Goal: Information Seeking & Learning: Find specific page/section

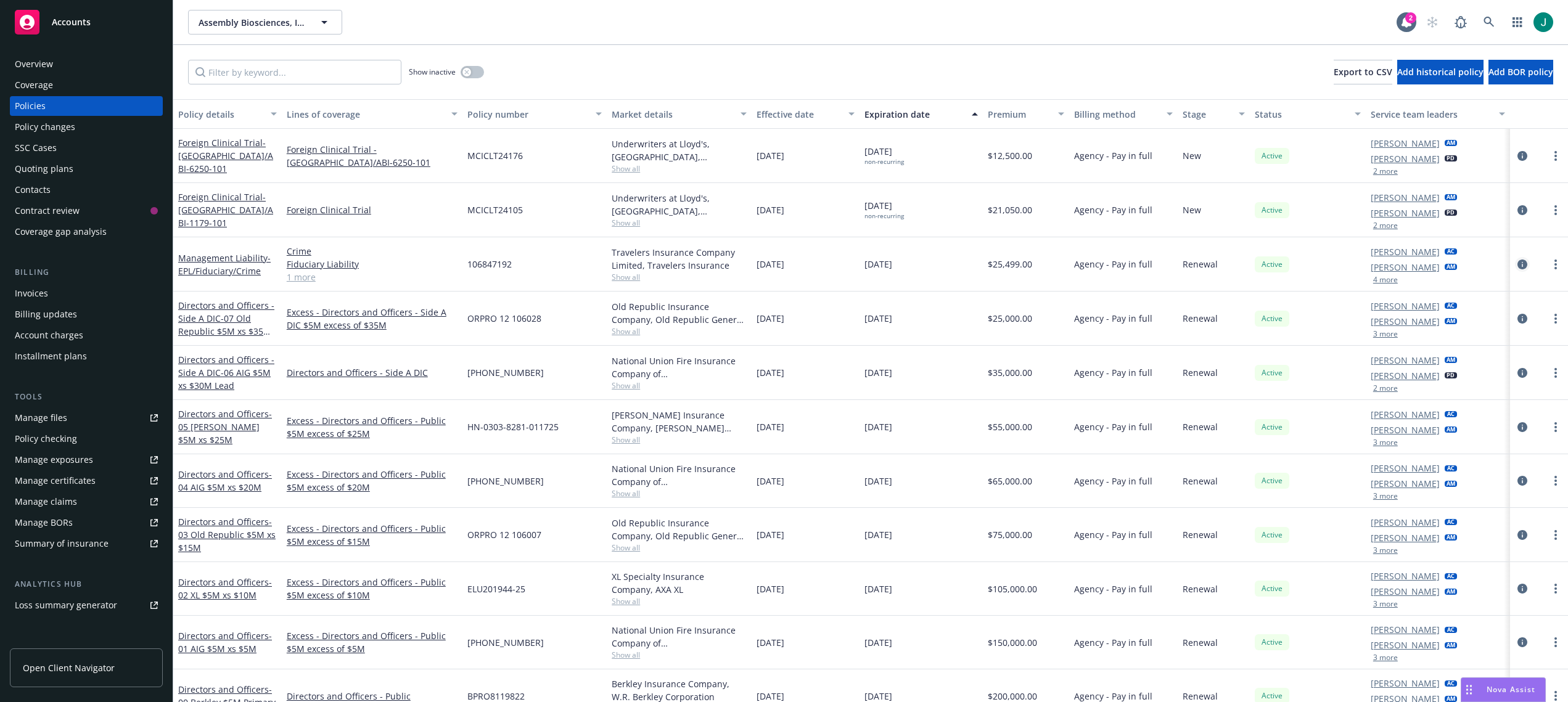
click at [1517, 267] on icon "circleInformation" at bounding box center [1522, 264] width 10 height 10
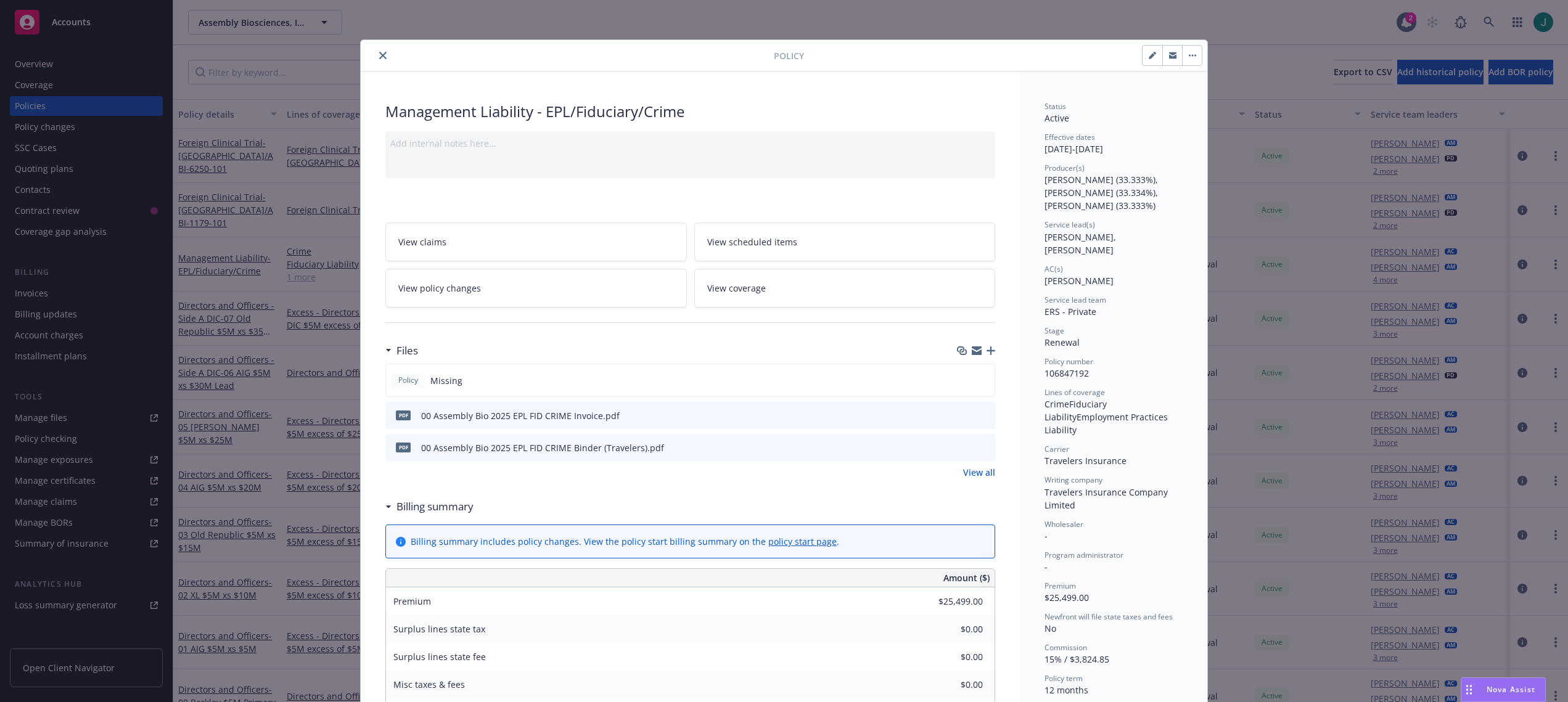
click at [1149, 55] on icon "button" at bounding box center [1153, 56] width 8 height 8
select select "RENEWAL"
select select "12"
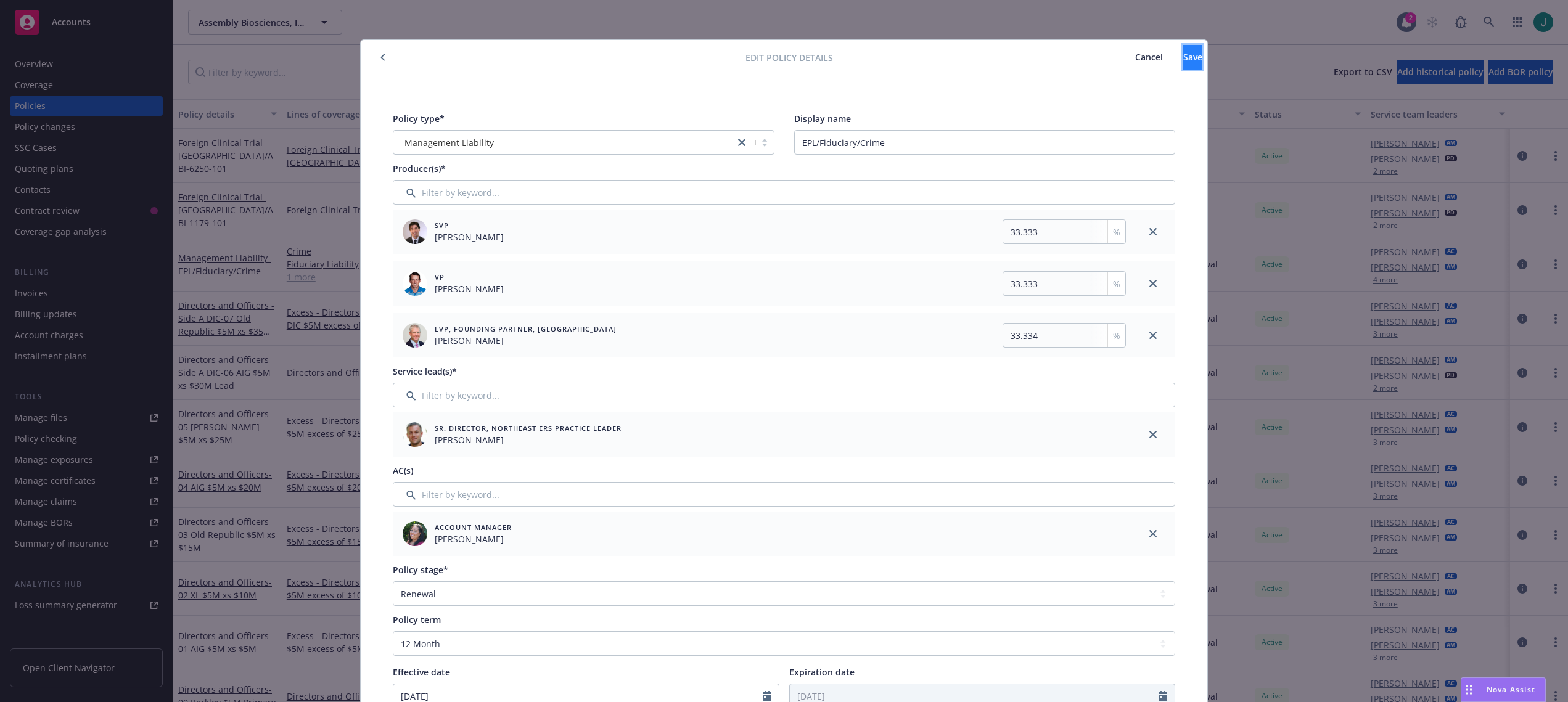
click at [1183, 59] on span "Save" at bounding box center [1193, 57] width 20 height 12
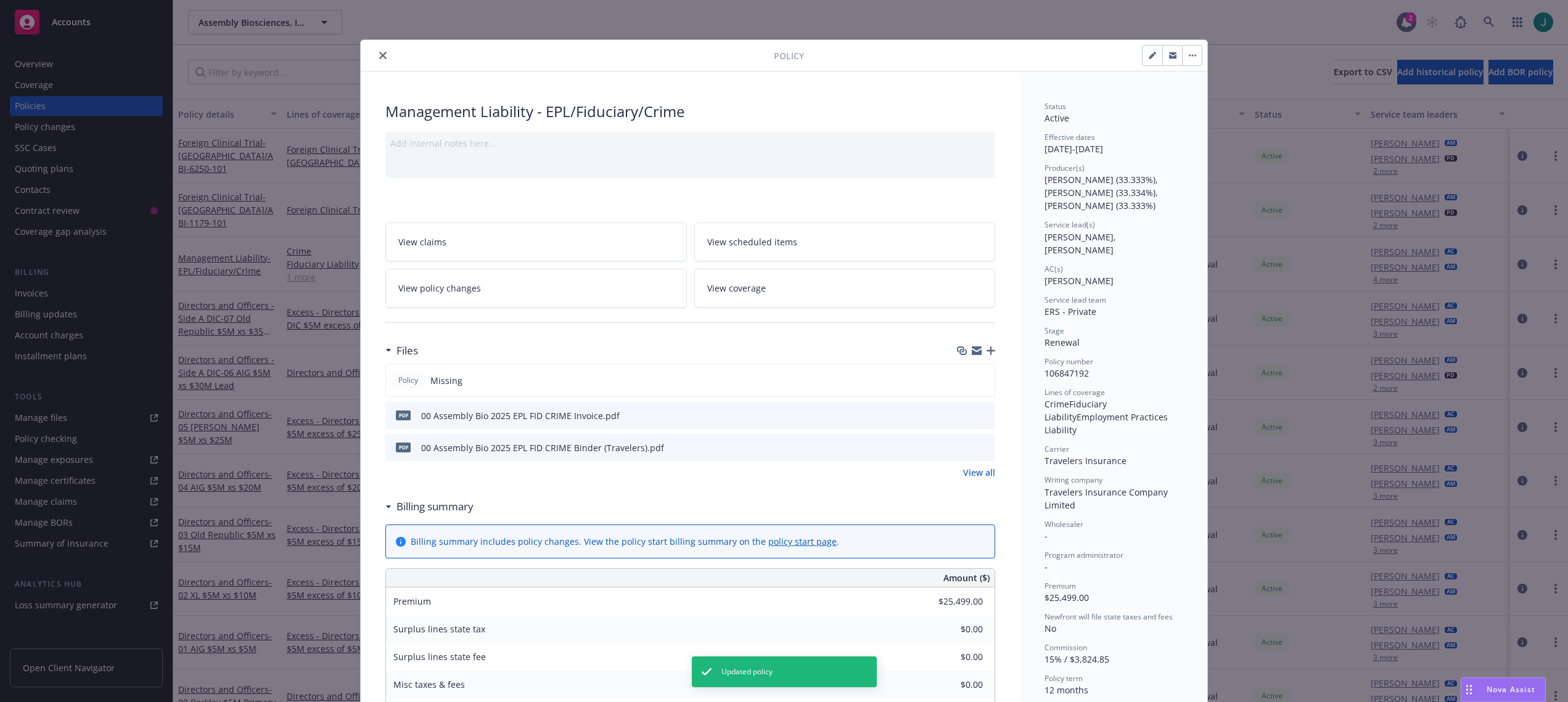
click at [382, 58] on button "close" at bounding box center [382, 55] width 15 height 15
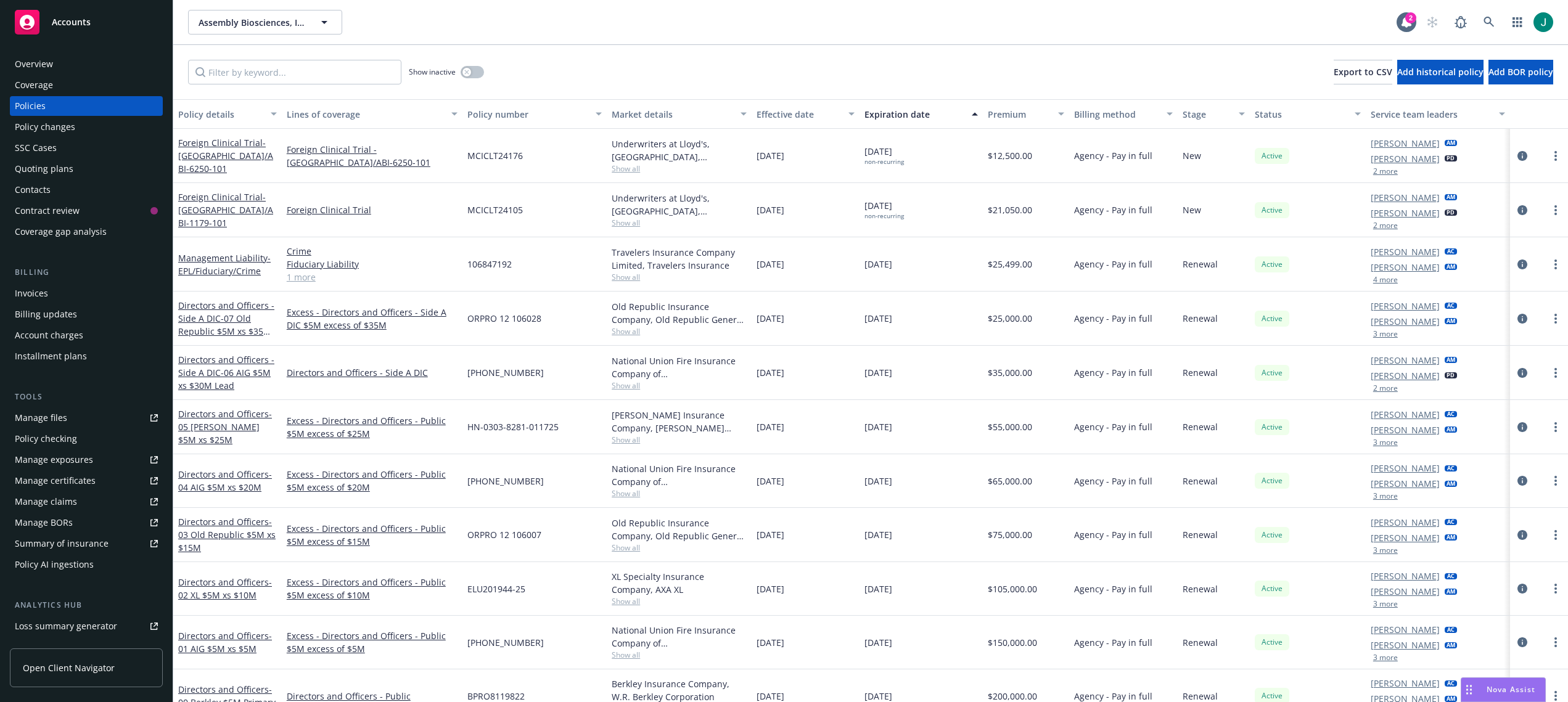
click at [1007, 20] on div "Assembly Biosciences, Inc. Assembly Biosciences, Inc." at bounding box center [792, 22] width 1209 height 24
click at [1491, 23] on icon at bounding box center [1489, 22] width 11 height 11
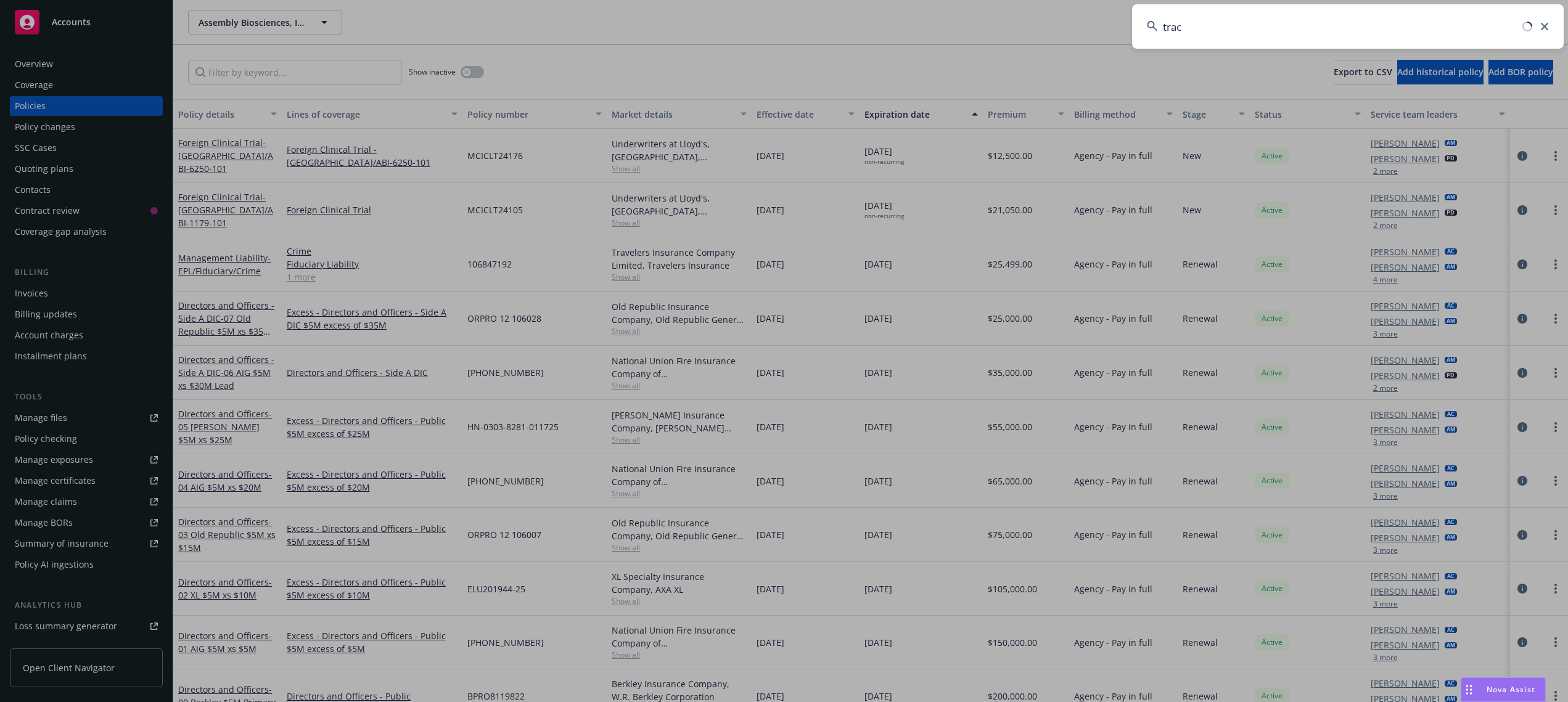
type input "trace"
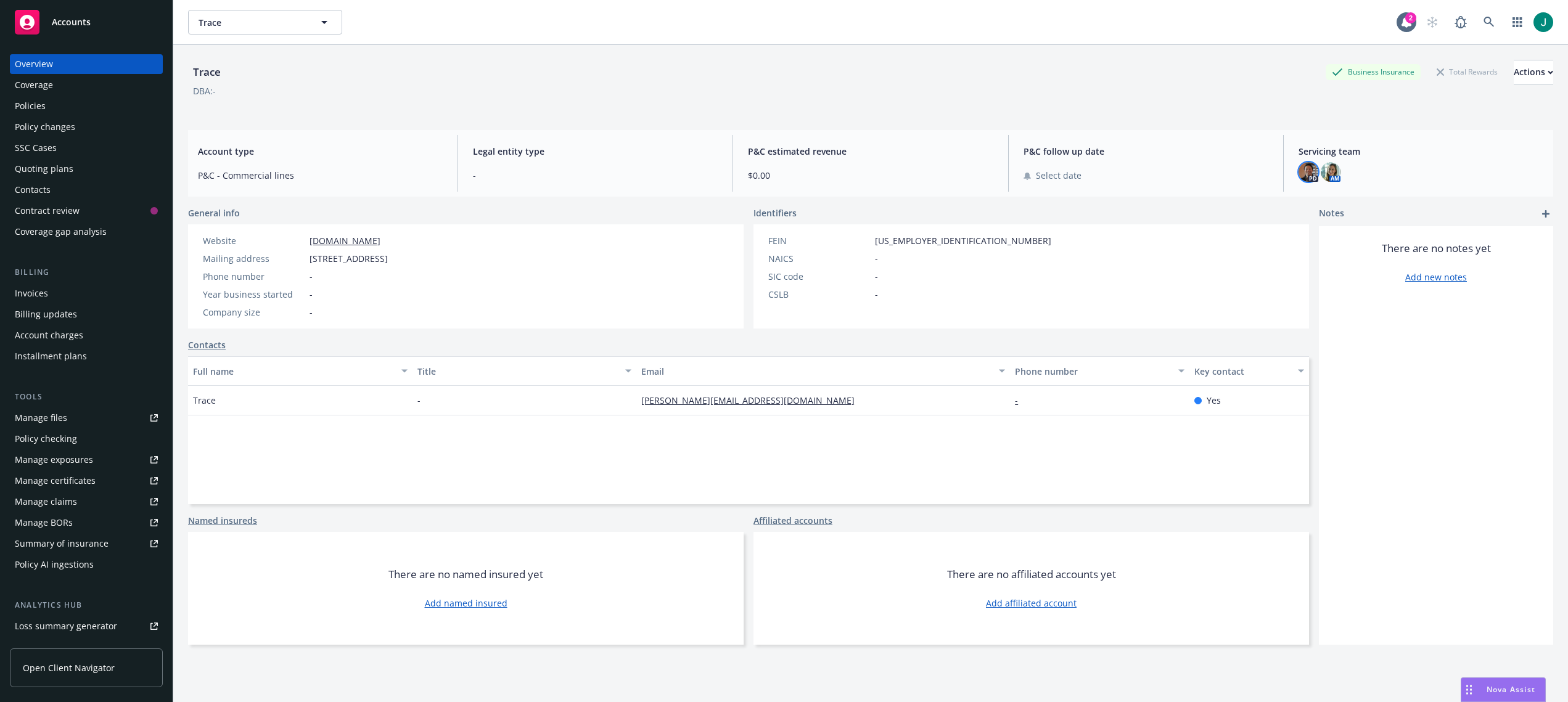
click at [1300, 170] on img at bounding box center [1308, 172] width 20 height 20
click at [1321, 170] on img at bounding box center [1331, 172] width 20 height 20
click at [819, 59] on div "Trace Business Insurance Total Rewards Actions DBA: -" at bounding box center [871, 82] width 1365 height 75
click at [1484, 23] on icon at bounding box center [1489, 22] width 11 height 11
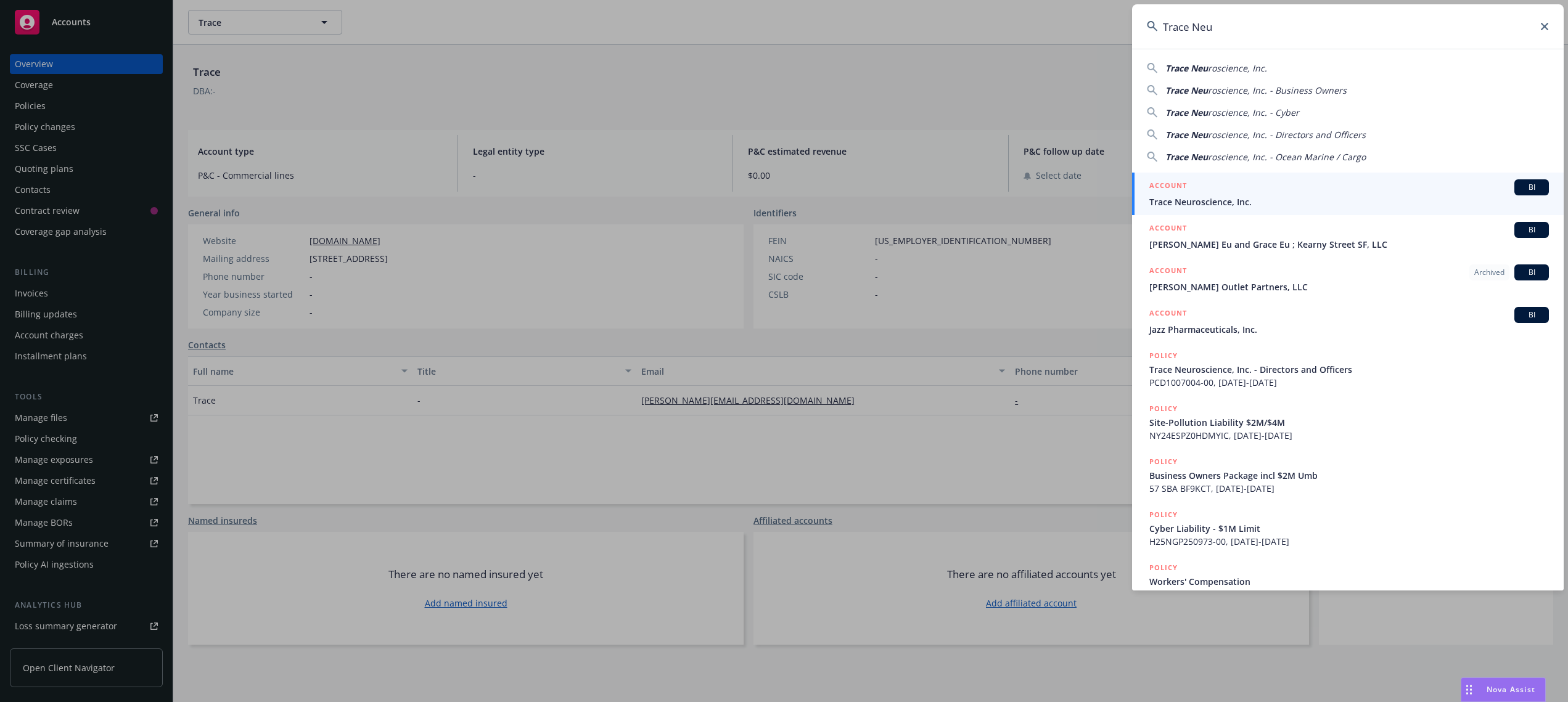
type input "Trace Neu"
click at [1234, 182] on div "ACCOUNT BI" at bounding box center [1350, 187] width 400 height 16
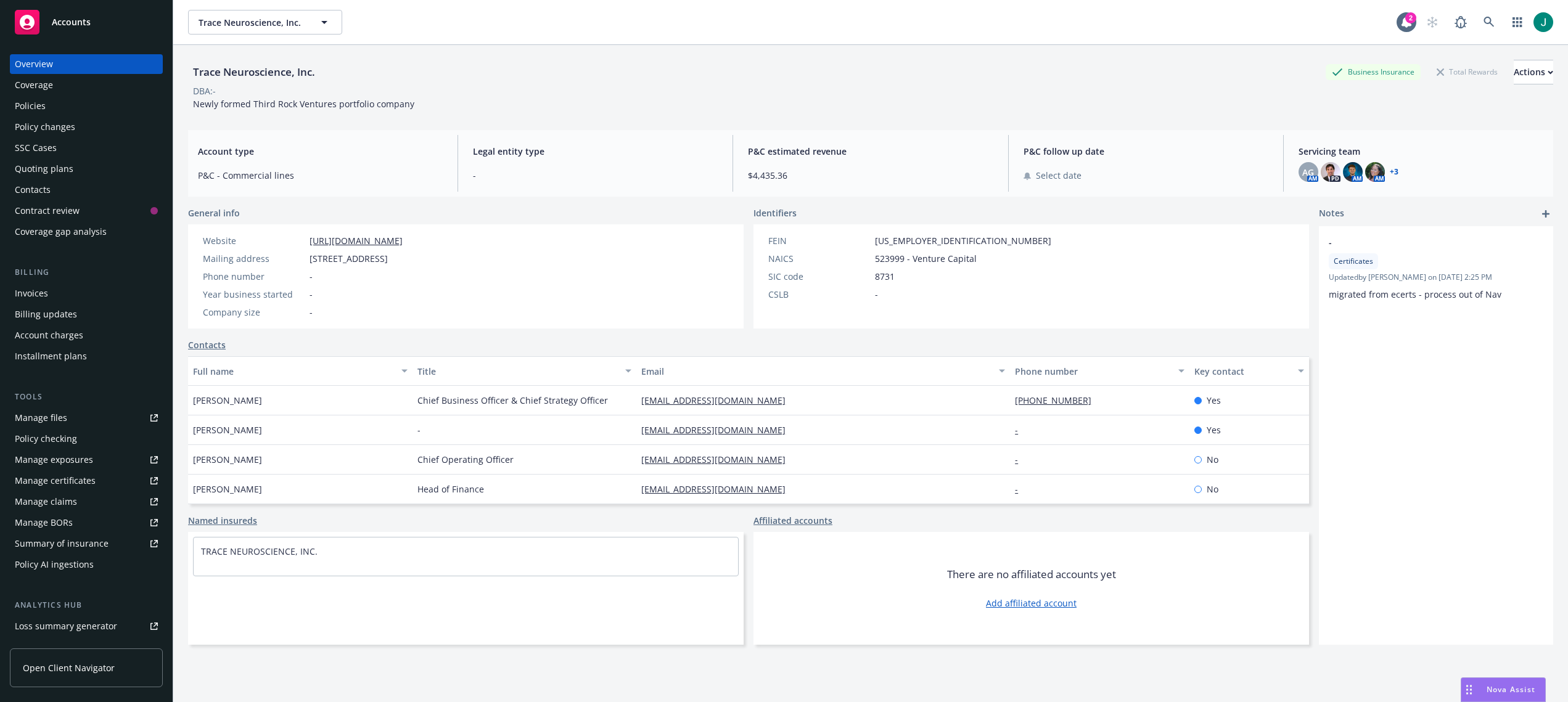
click at [33, 105] on div "Policies" at bounding box center [29, 106] width 30 height 20
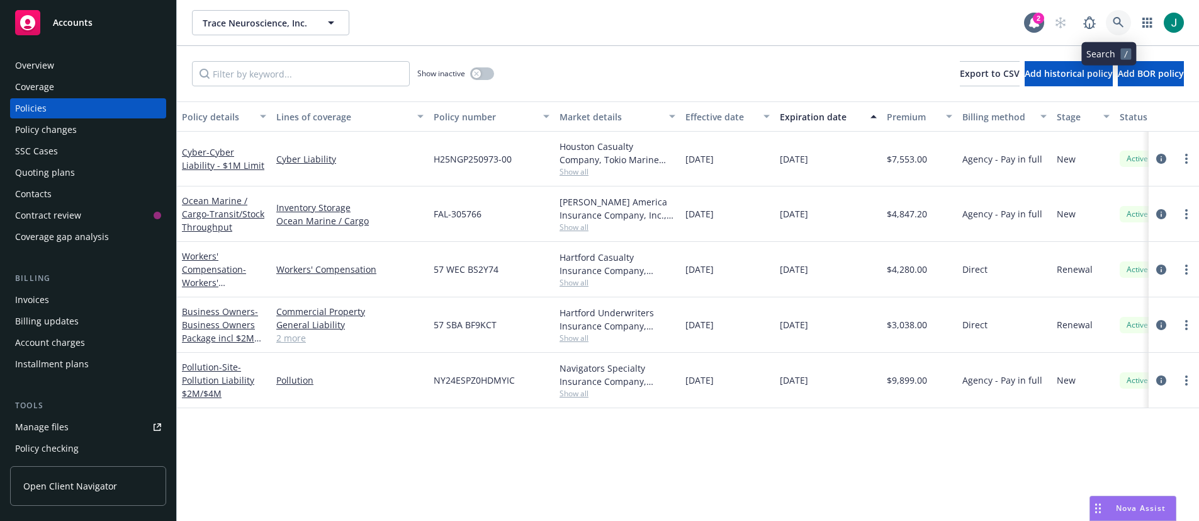
click at [1106, 23] on link at bounding box center [1118, 22] width 25 height 25
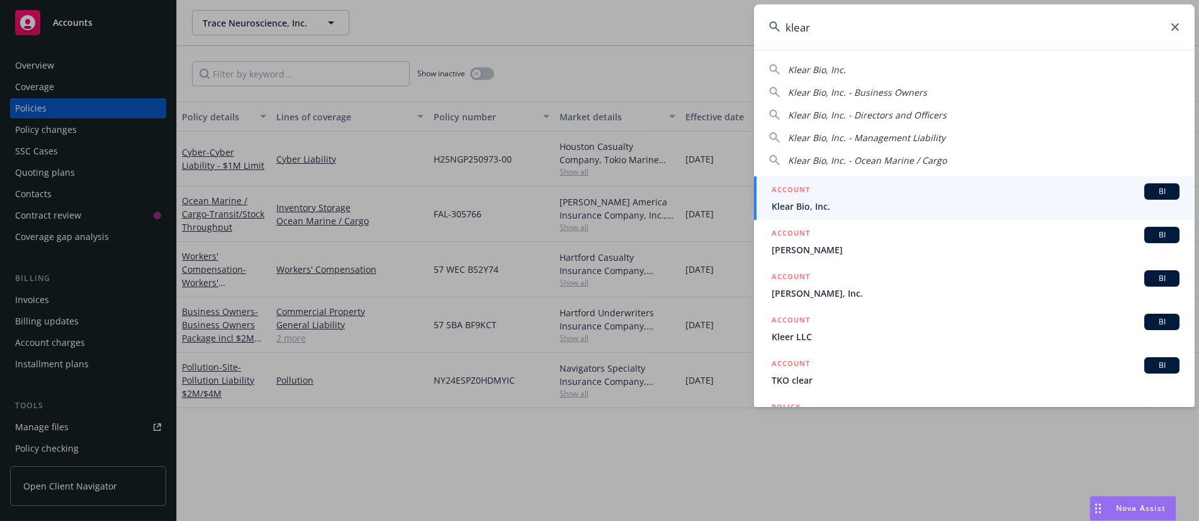
type input "klear"
click at [834, 207] on span "Klear Bio, Inc." at bounding box center [976, 206] width 408 height 13
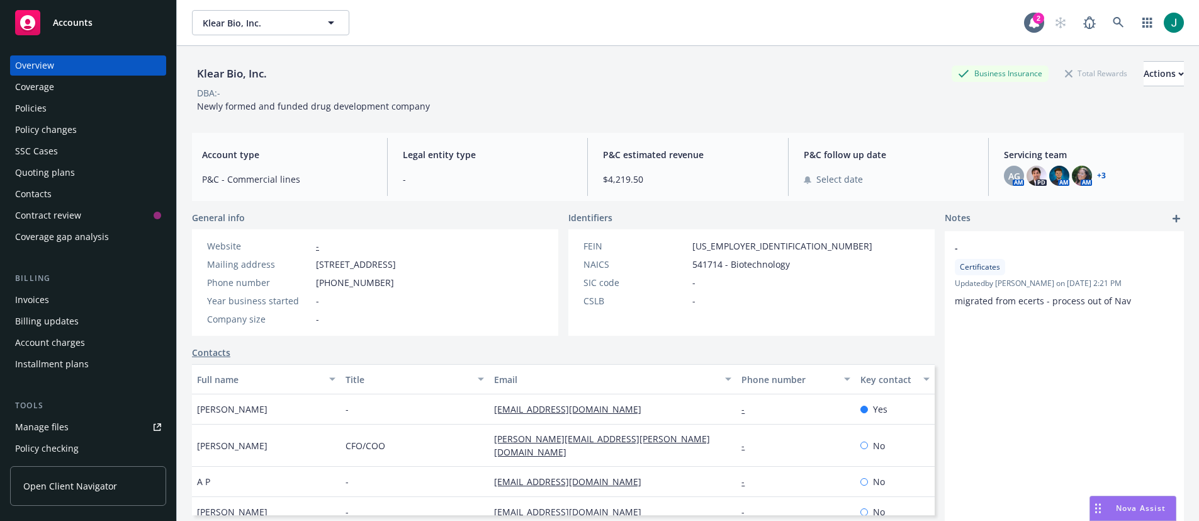
click at [43, 108] on div "Policies" at bounding box center [30, 108] width 31 height 20
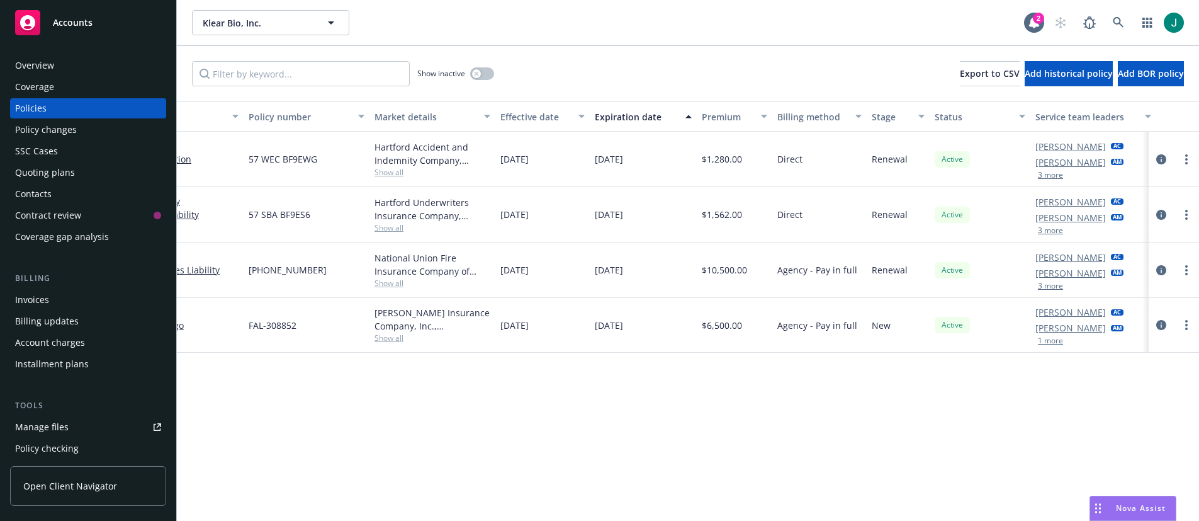
scroll to position [0, 193]
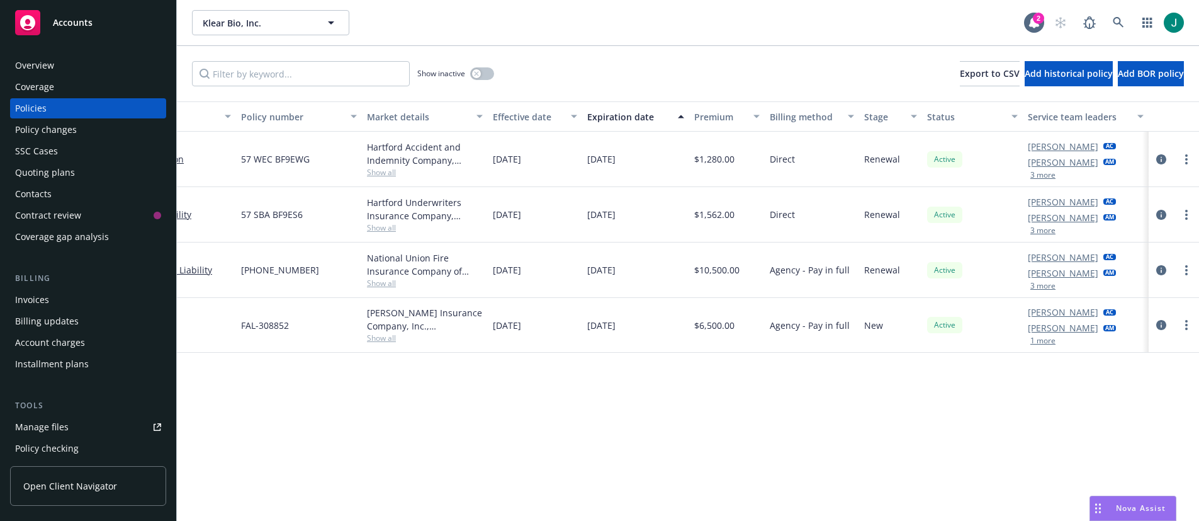
click at [1053, 287] on button "3 more" at bounding box center [1043, 286] width 25 height 8
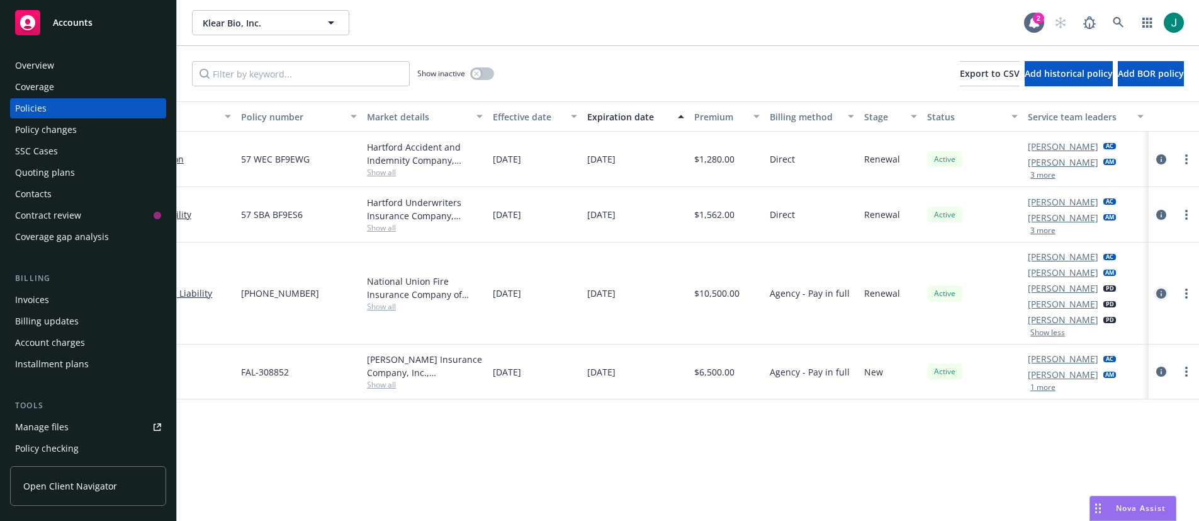
click at [1163, 293] on icon "circleInformation" at bounding box center [1162, 293] width 10 height 10
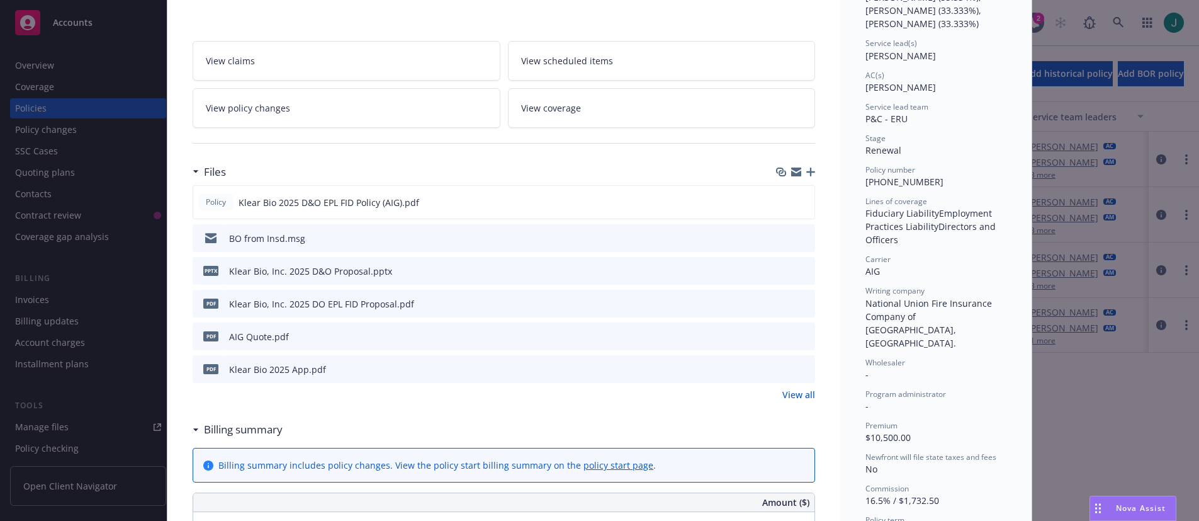
scroll to position [189, 0]
click at [800, 269] on icon "preview file" at bounding box center [803, 267] width 11 height 9
click at [795, 393] on link "View all" at bounding box center [799, 391] width 33 height 13
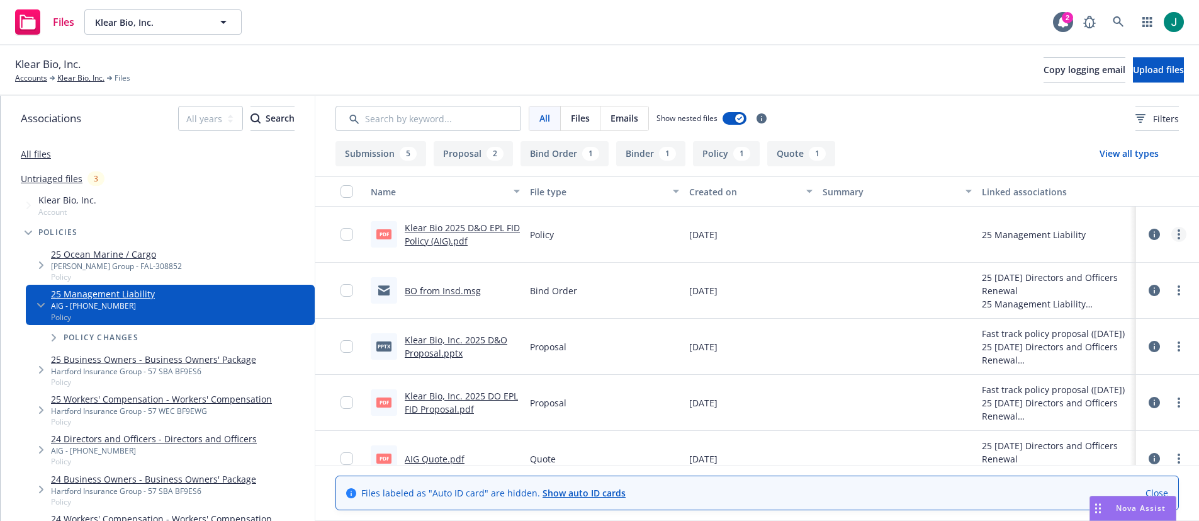
click at [1178, 235] on icon "more" at bounding box center [1179, 234] width 3 height 10
click at [1149, 234] on icon at bounding box center [1154, 234] width 11 height 11
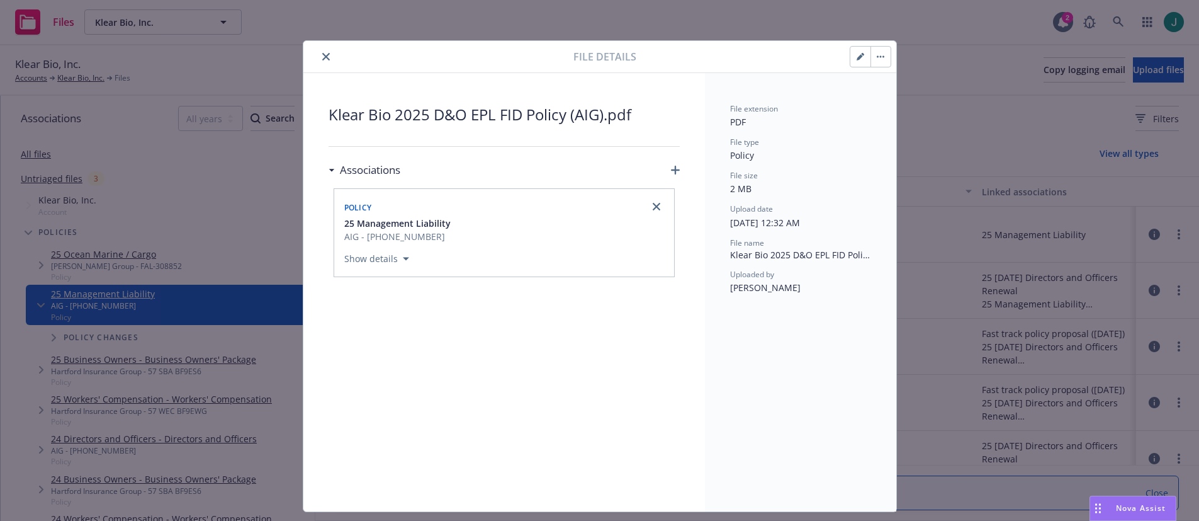
click at [322, 57] on icon "close" at bounding box center [326, 57] width 8 height 8
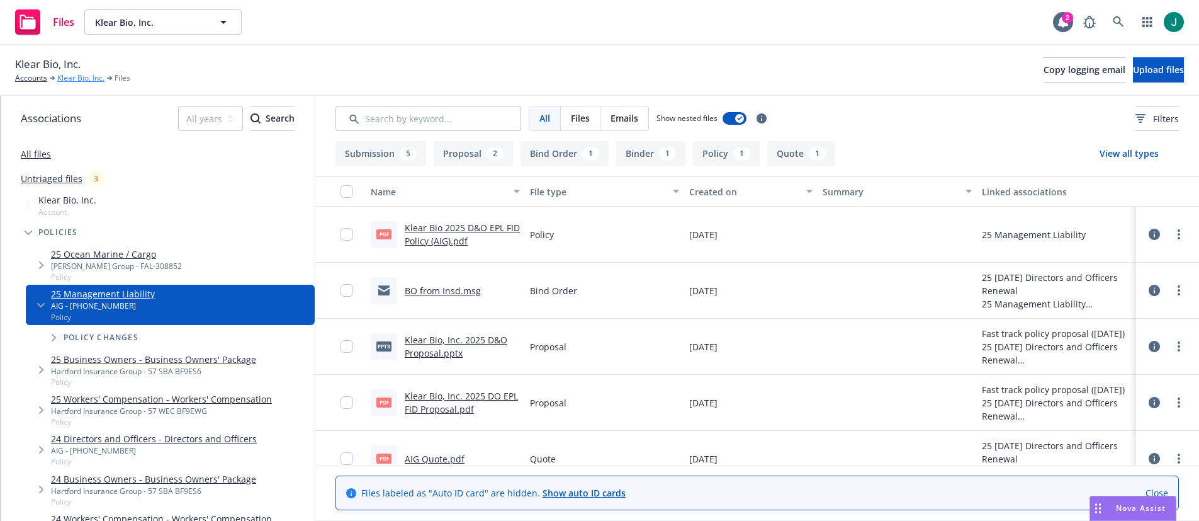
click at [71, 77] on link "Klear Bio, Inc." at bounding box center [80, 77] width 47 height 11
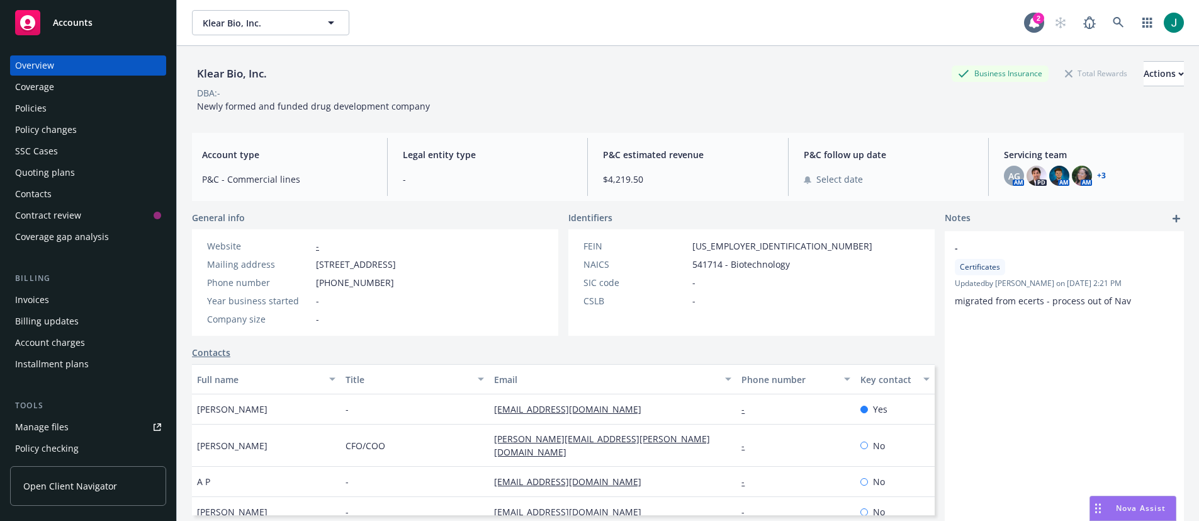
click at [29, 106] on div "Policies" at bounding box center [30, 108] width 31 height 20
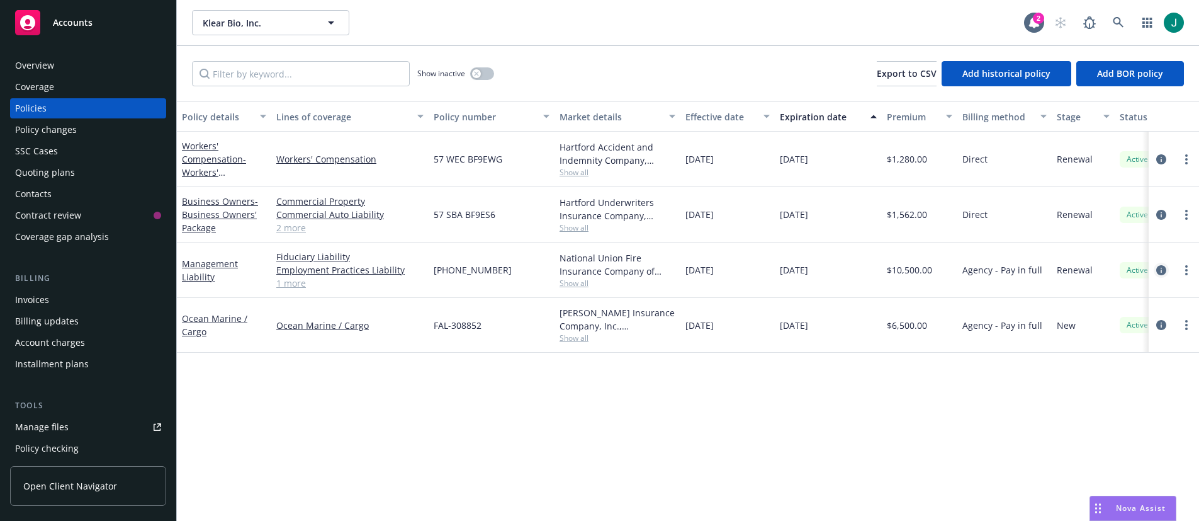
click at [1160, 268] on icon "circleInformation" at bounding box center [1162, 270] width 10 height 10
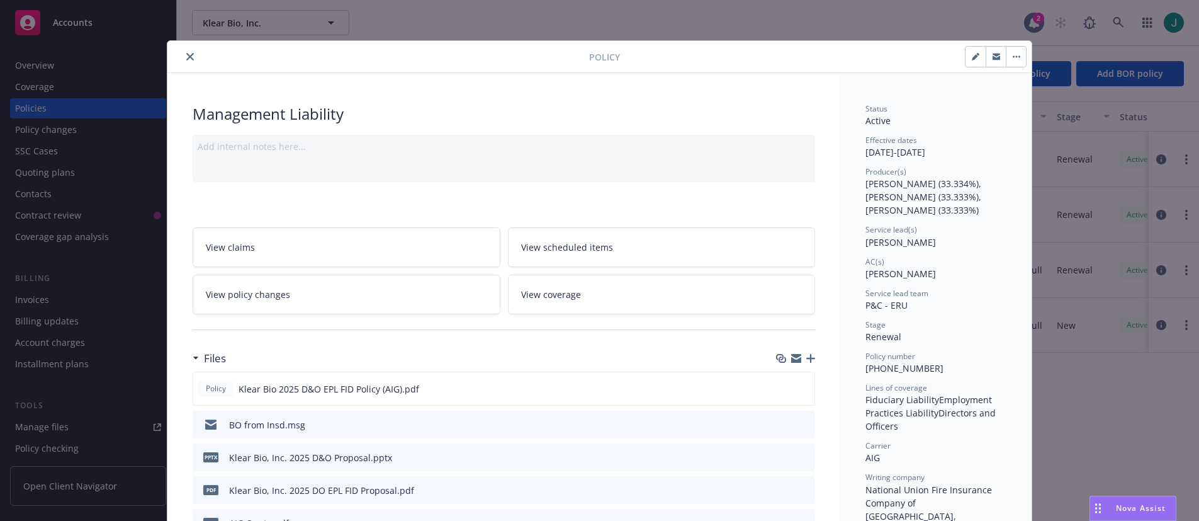
click at [971, 61] on button "button" at bounding box center [976, 57] width 20 height 20
select select "RENEWAL"
select select "12"
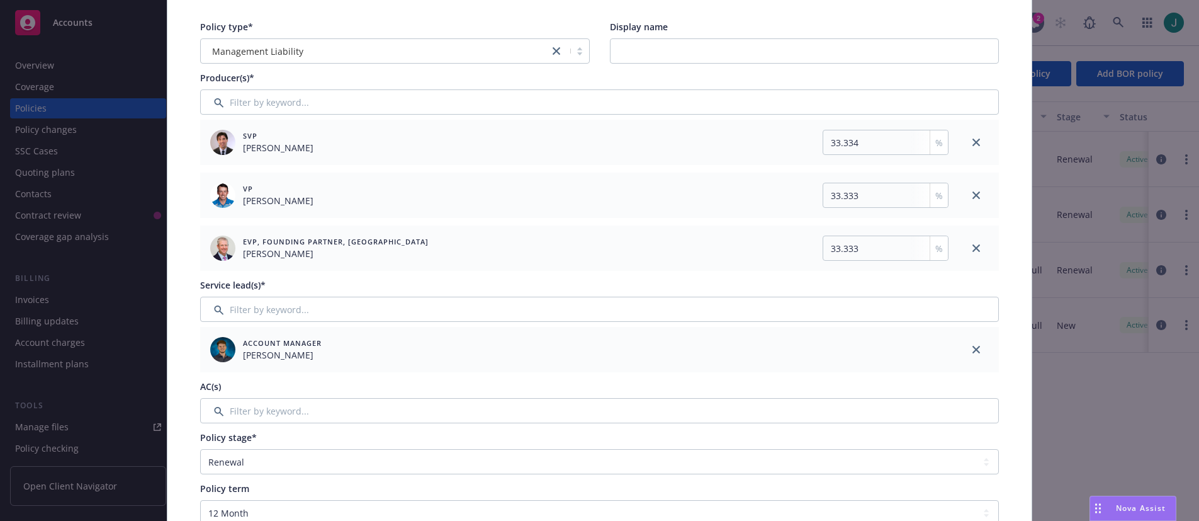
scroll to position [126, 0]
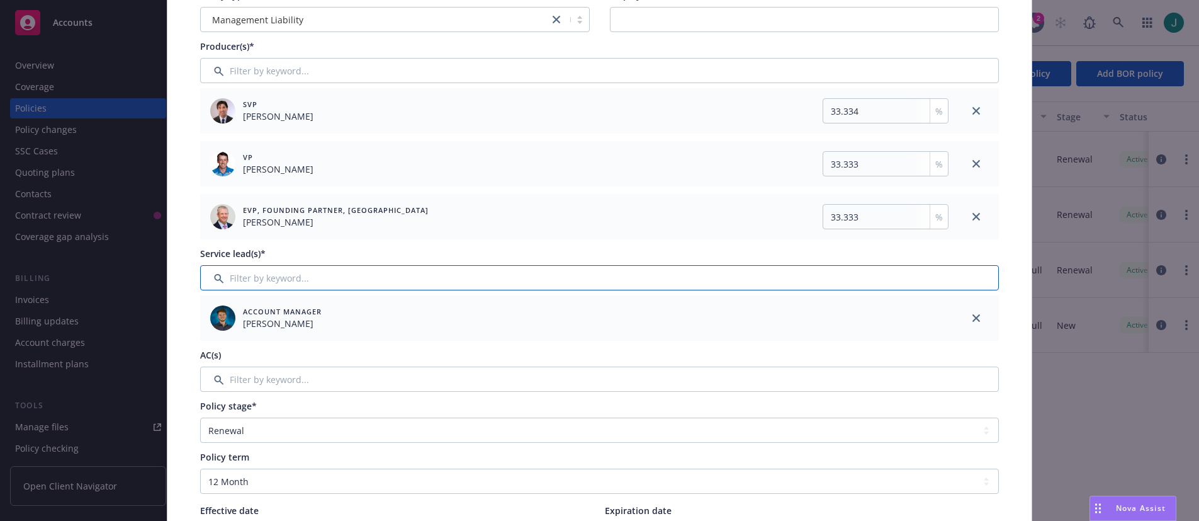
click at [262, 283] on input "Filter by keyword..." at bounding box center [599, 277] width 799 height 25
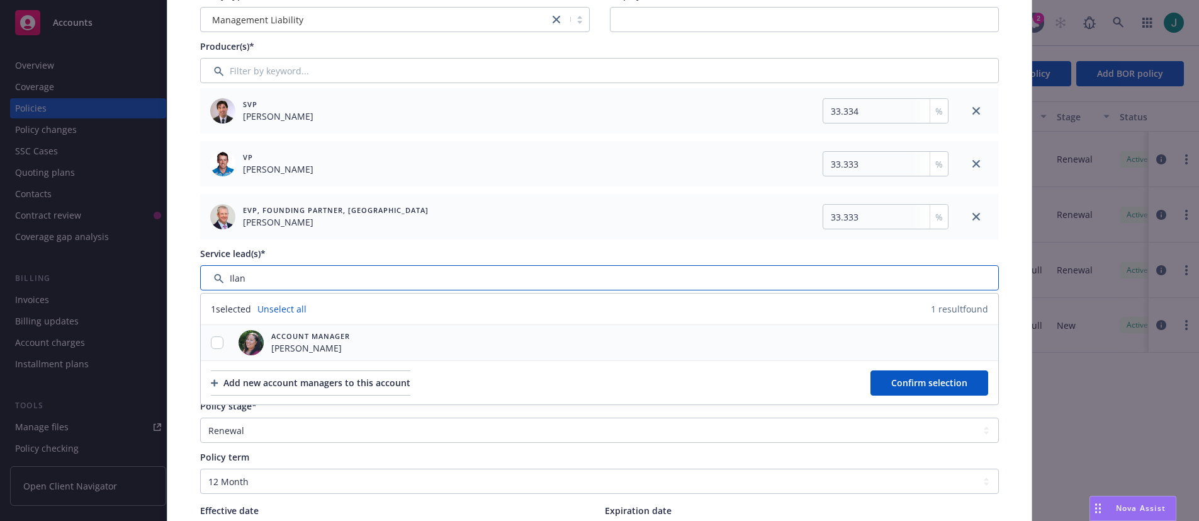
type input "Ilan"
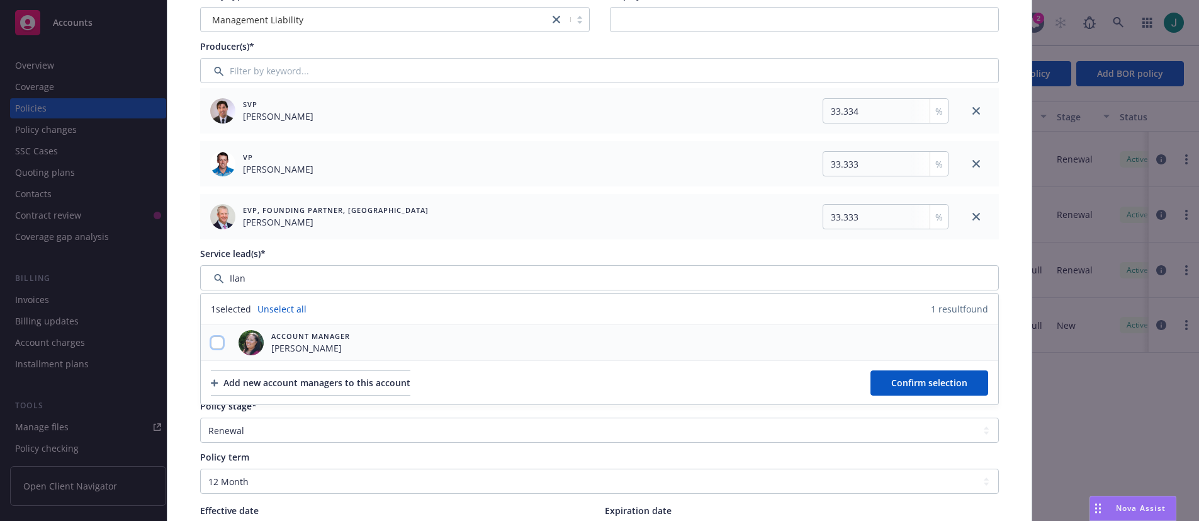
click at [218, 342] on input "checkbox" at bounding box center [217, 342] width 13 height 13
checkbox input "true"
click at [925, 380] on span "Confirm selection" at bounding box center [929, 382] width 76 height 12
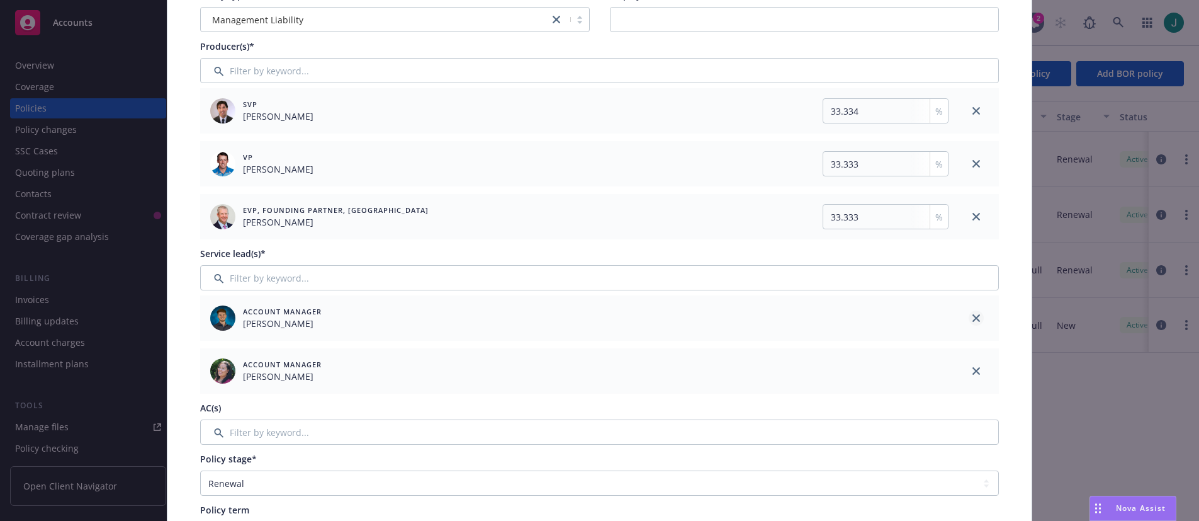
click at [973, 315] on icon "close" at bounding box center [977, 318] width 8 height 8
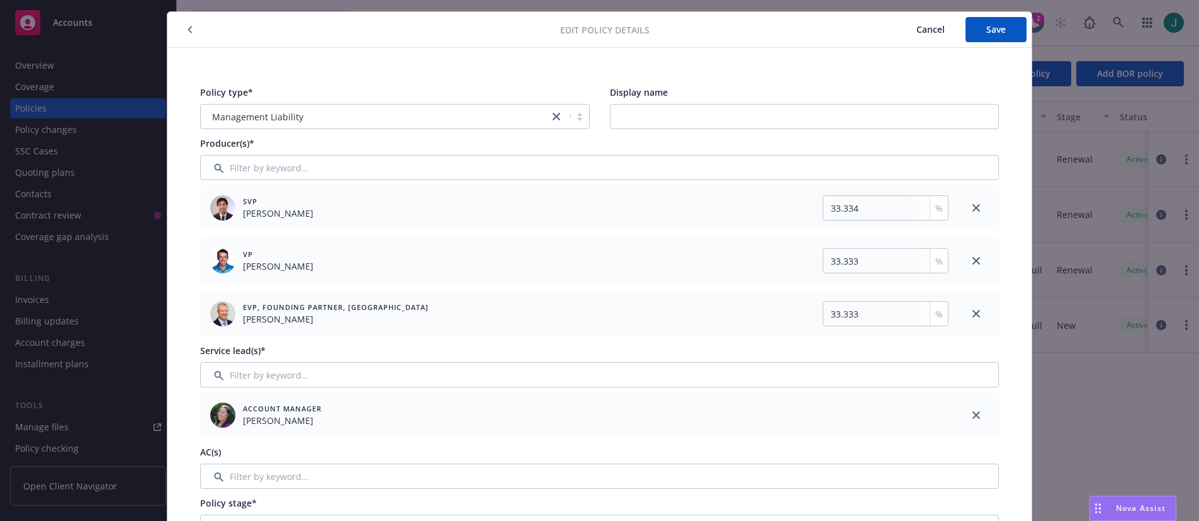
scroll to position [0, 0]
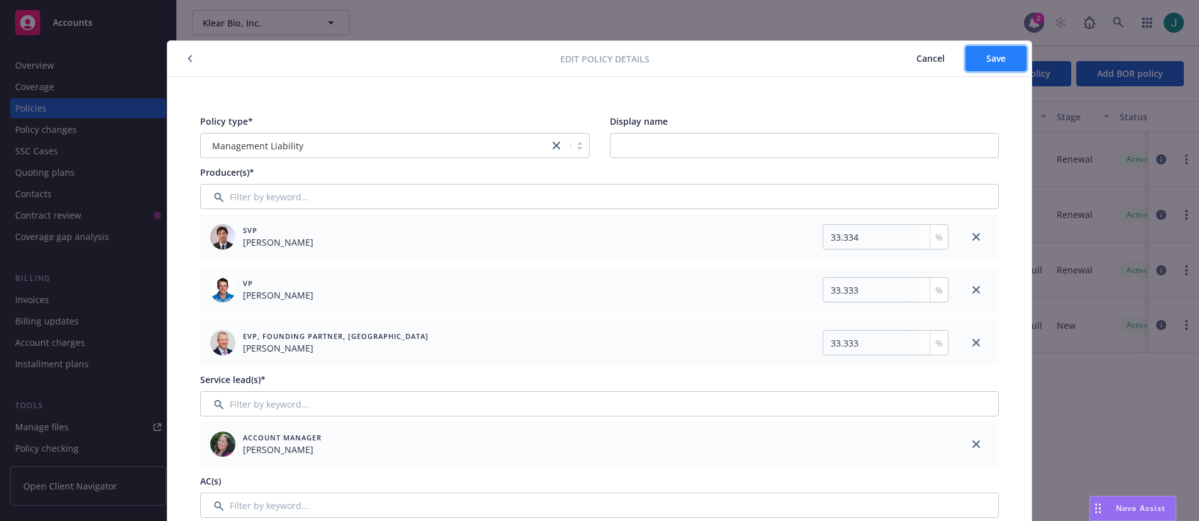
click at [996, 48] on button "Save" at bounding box center [996, 58] width 61 height 25
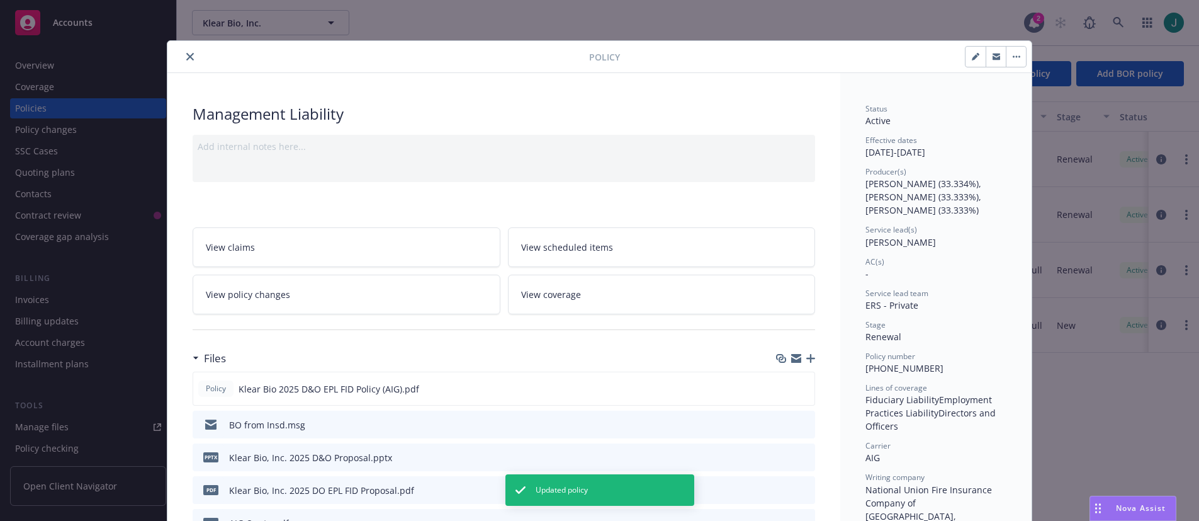
click at [188, 58] on icon "close" at bounding box center [190, 57] width 8 height 8
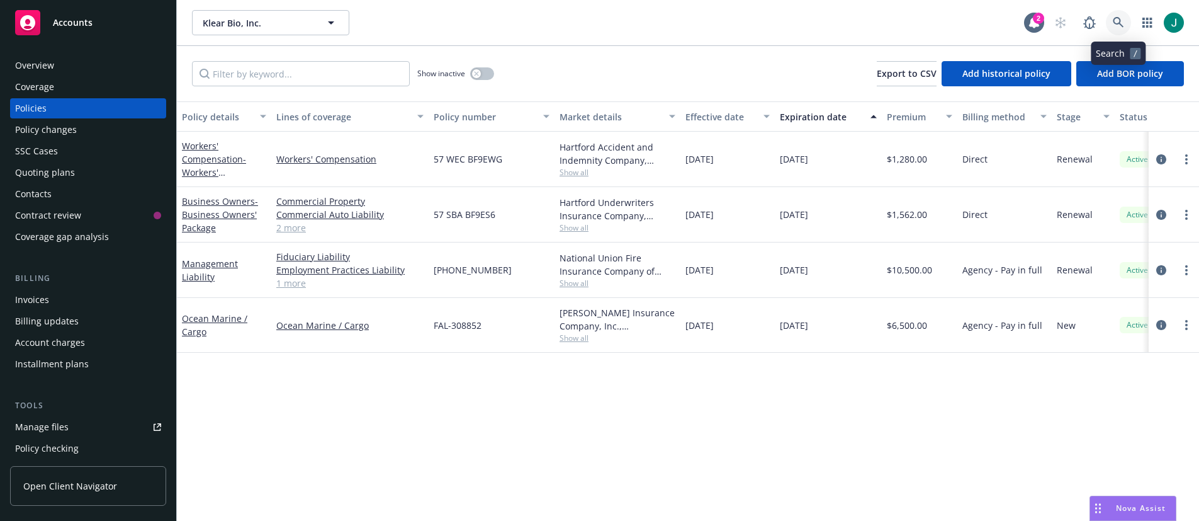
click at [1109, 25] on link at bounding box center [1118, 22] width 25 height 25
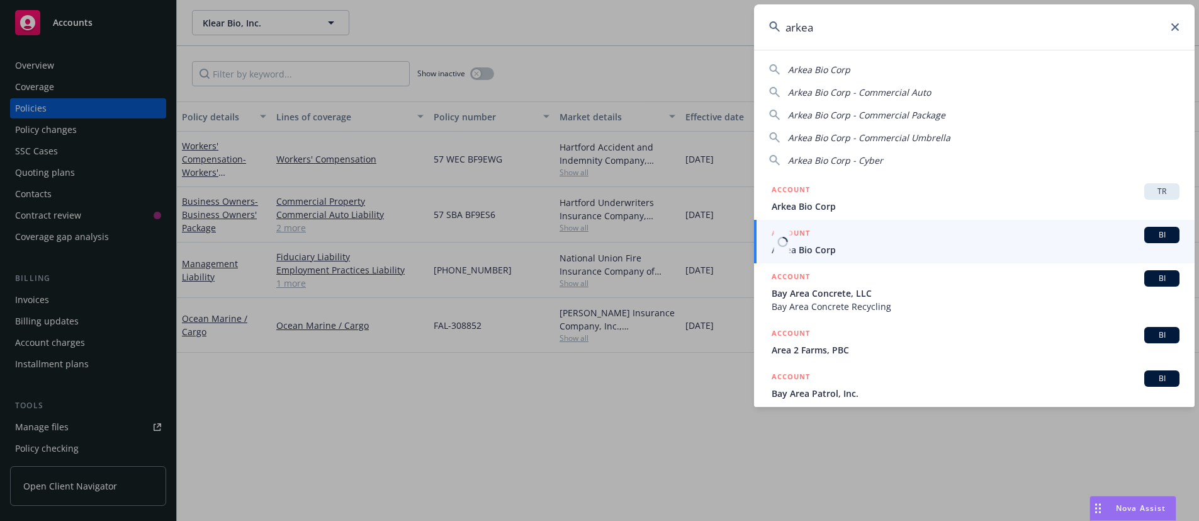
type input "arkea"
click at [821, 247] on span "Arkea Bio Corp" at bounding box center [976, 249] width 408 height 13
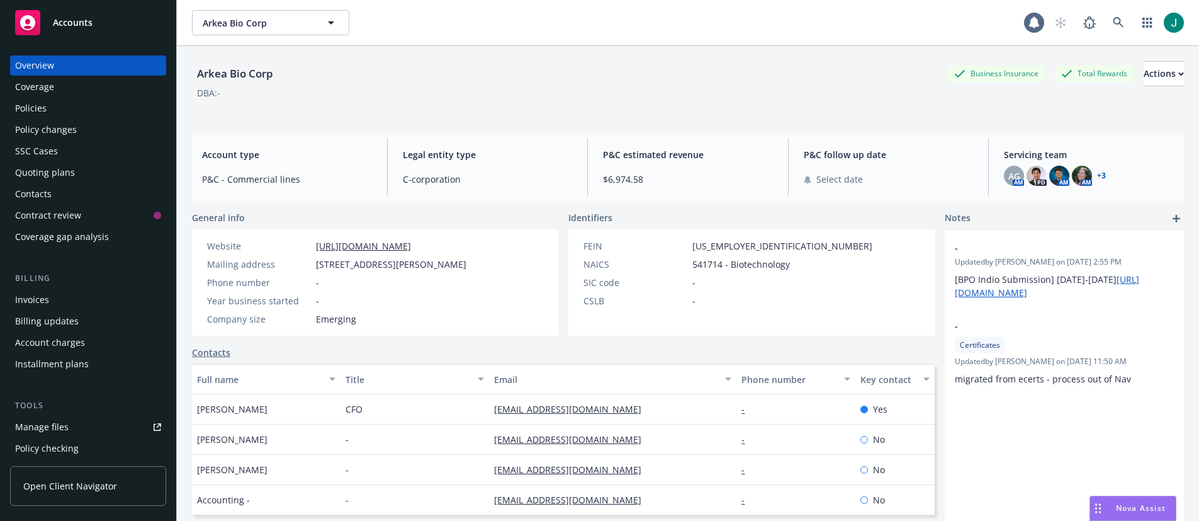
click at [44, 102] on div "Policies" at bounding box center [30, 108] width 31 height 20
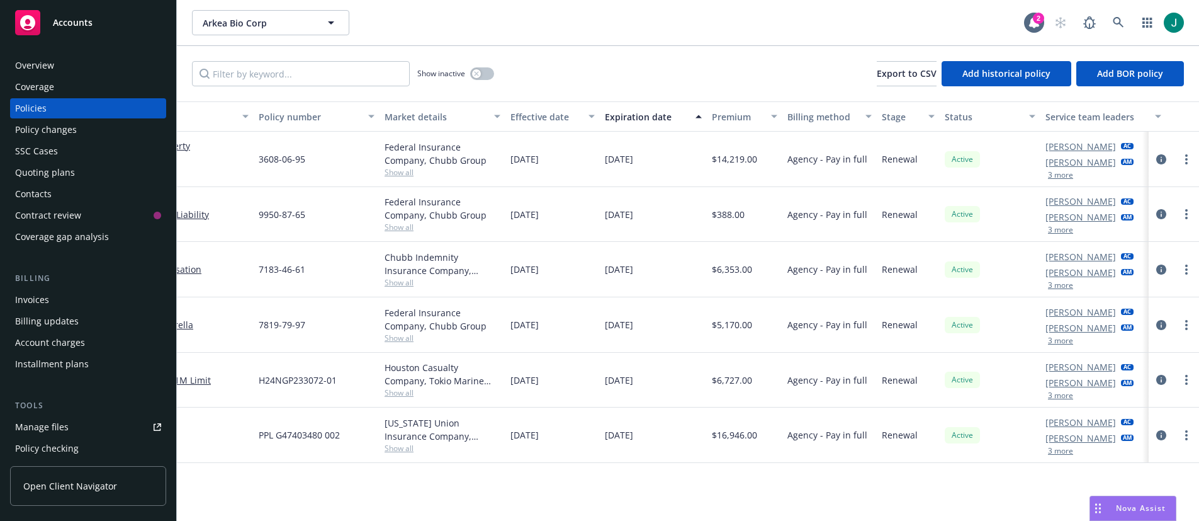
scroll to position [0, 193]
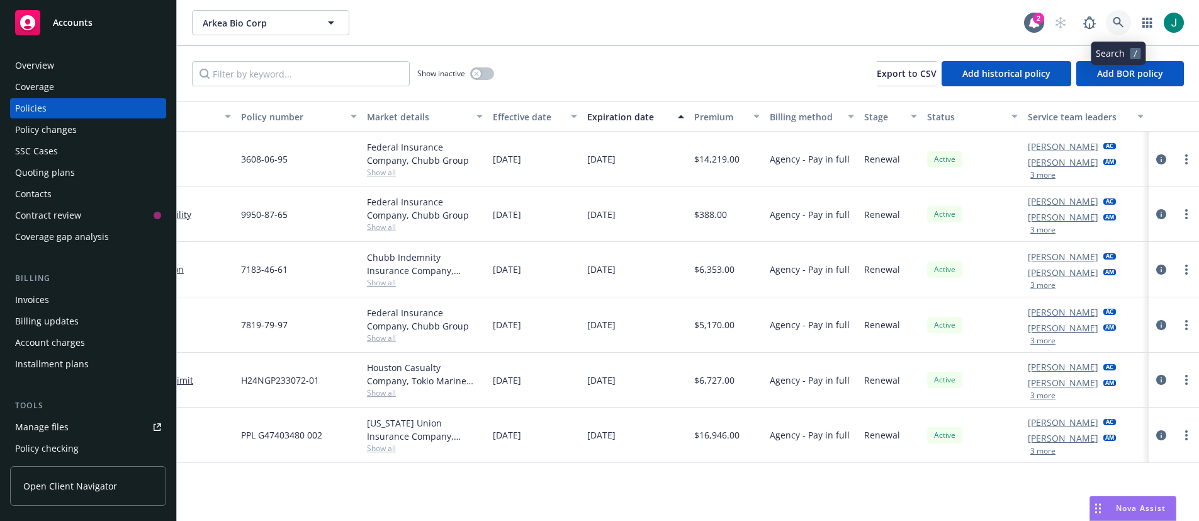
click at [1116, 20] on icon at bounding box center [1118, 22] width 11 height 11
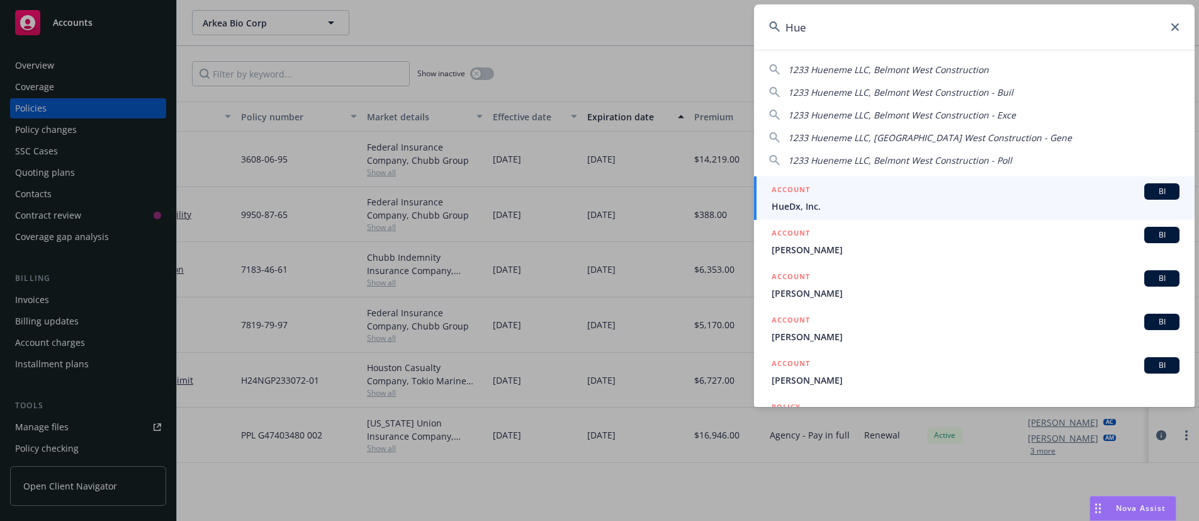
type input "Hue"
click at [907, 213] on link "ACCOUNT BI HueDx, Inc." at bounding box center [974, 197] width 441 height 43
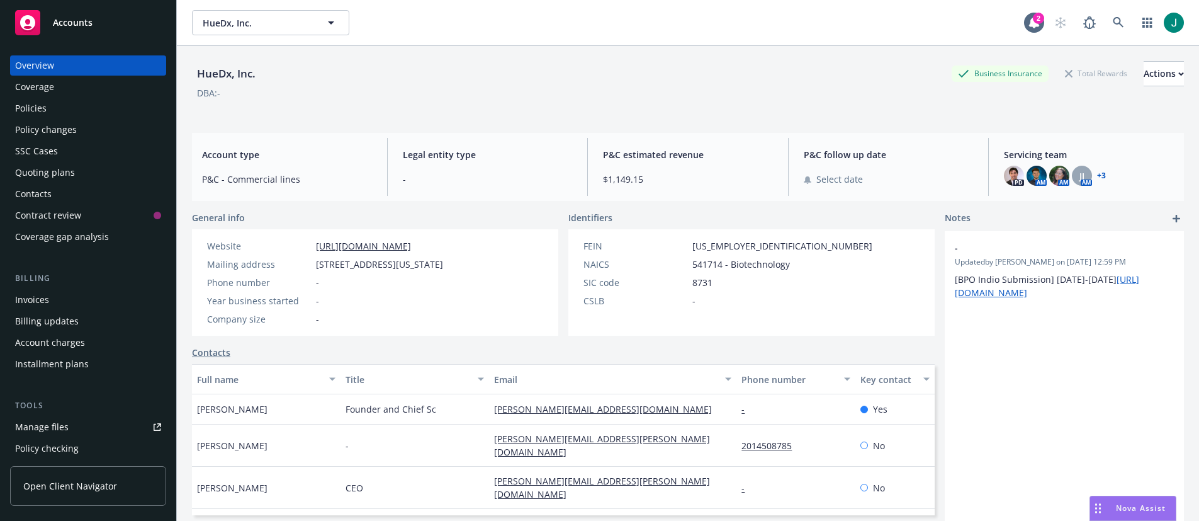
click at [56, 110] on div "Policies" at bounding box center [88, 108] width 146 height 20
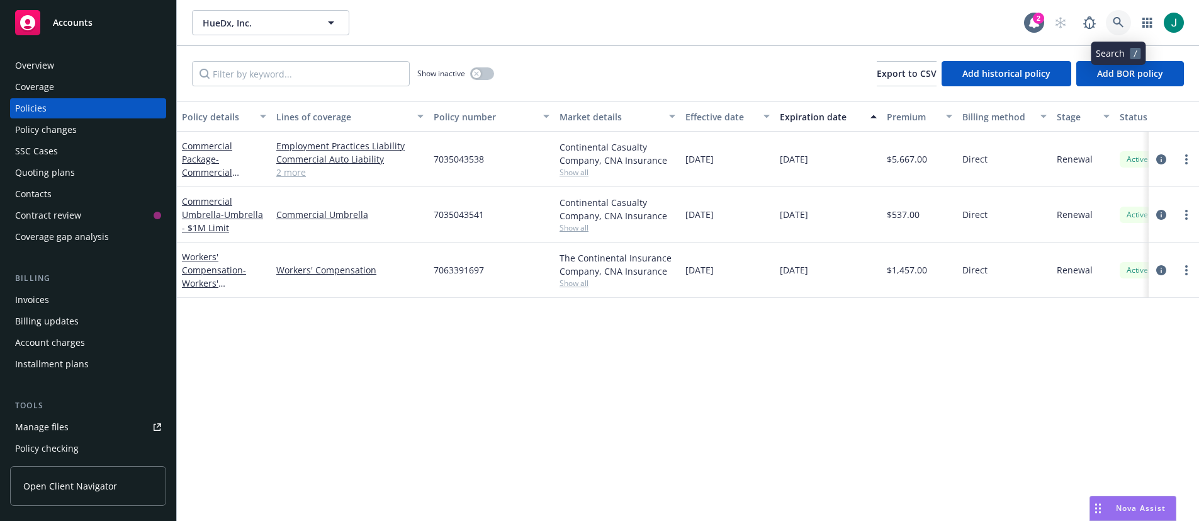
click at [1116, 18] on icon at bounding box center [1118, 22] width 11 height 11
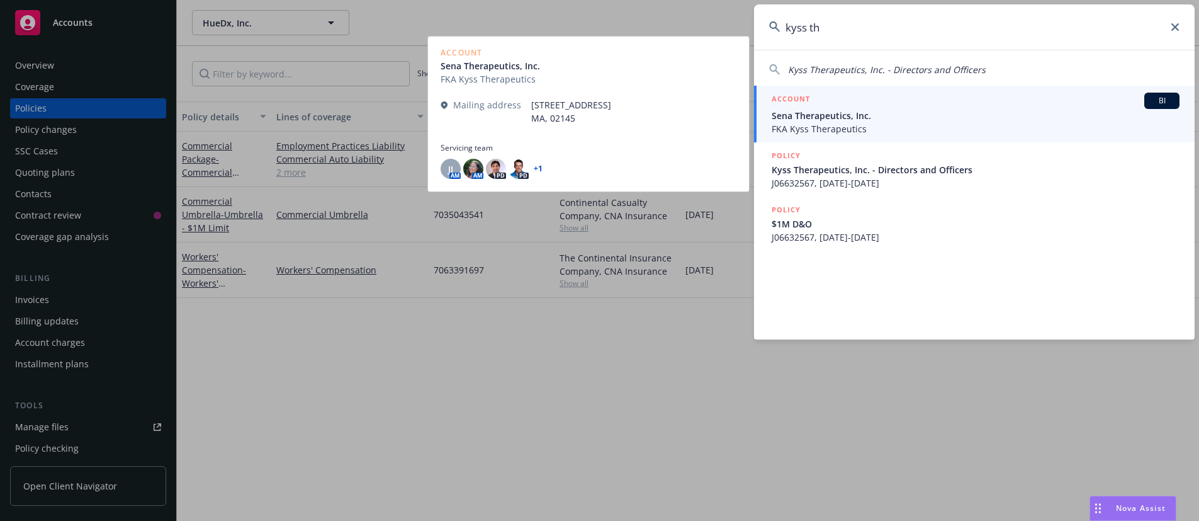
type input "kyss th"
click at [876, 120] on span "Sena Therapeutics, Inc." at bounding box center [976, 115] width 408 height 13
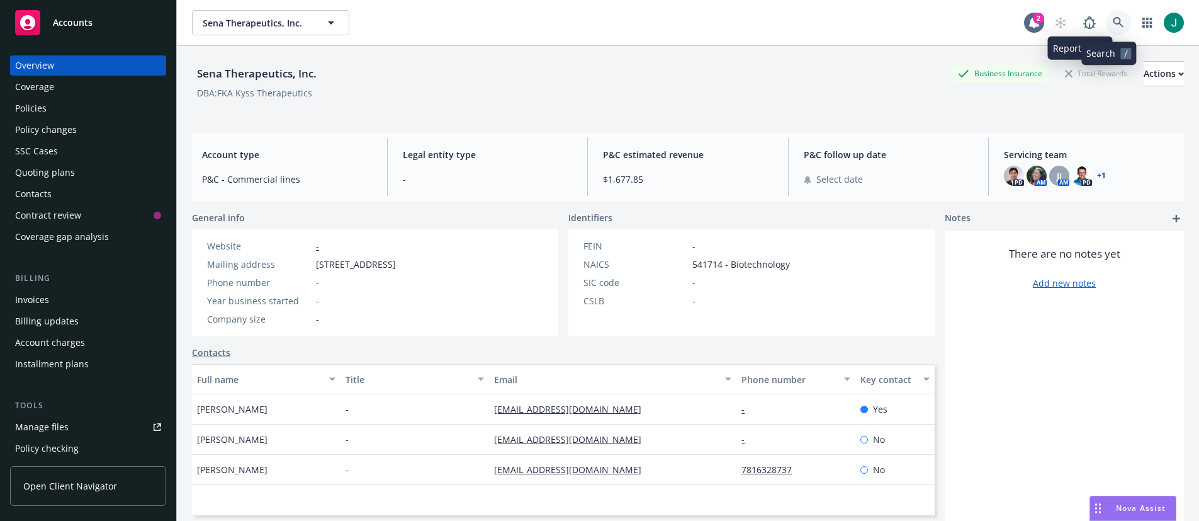
click at [1113, 20] on icon at bounding box center [1118, 22] width 11 height 11
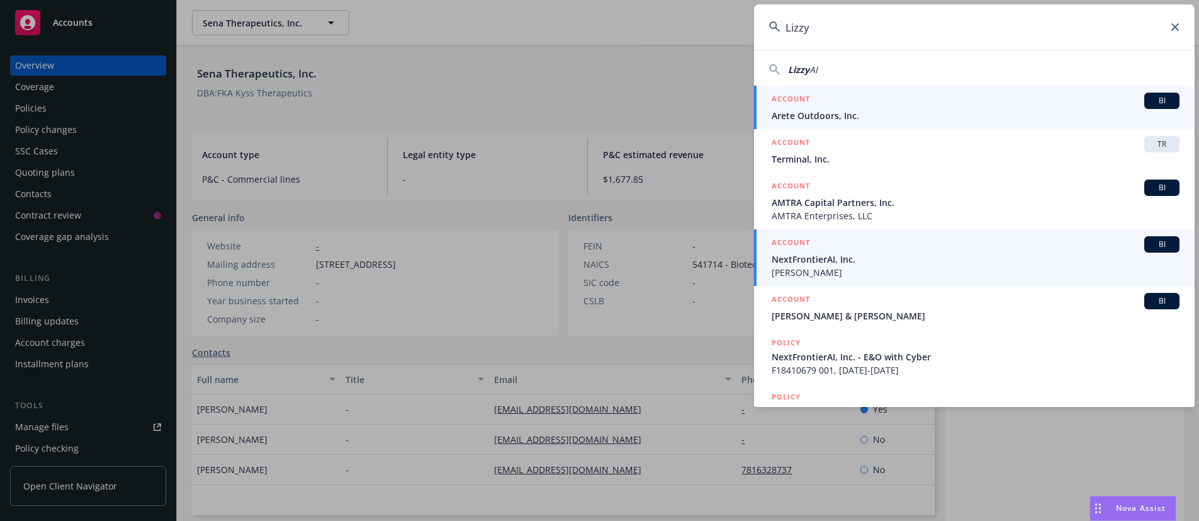
type input "Lizzy"
click at [808, 268] on span "Lizzy AI" at bounding box center [976, 272] width 408 height 13
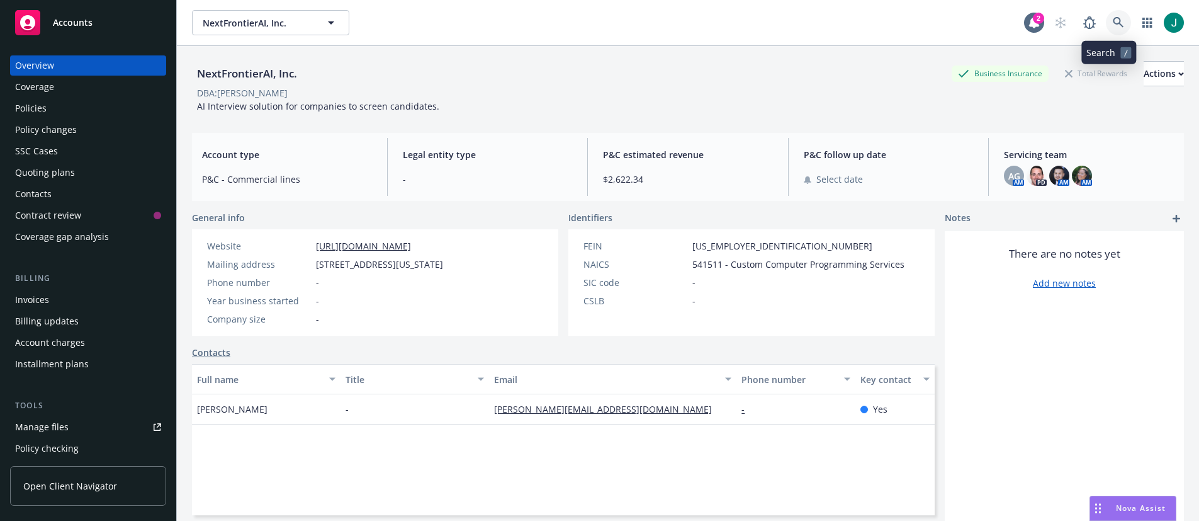
click at [1106, 21] on link at bounding box center [1118, 22] width 25 height 25
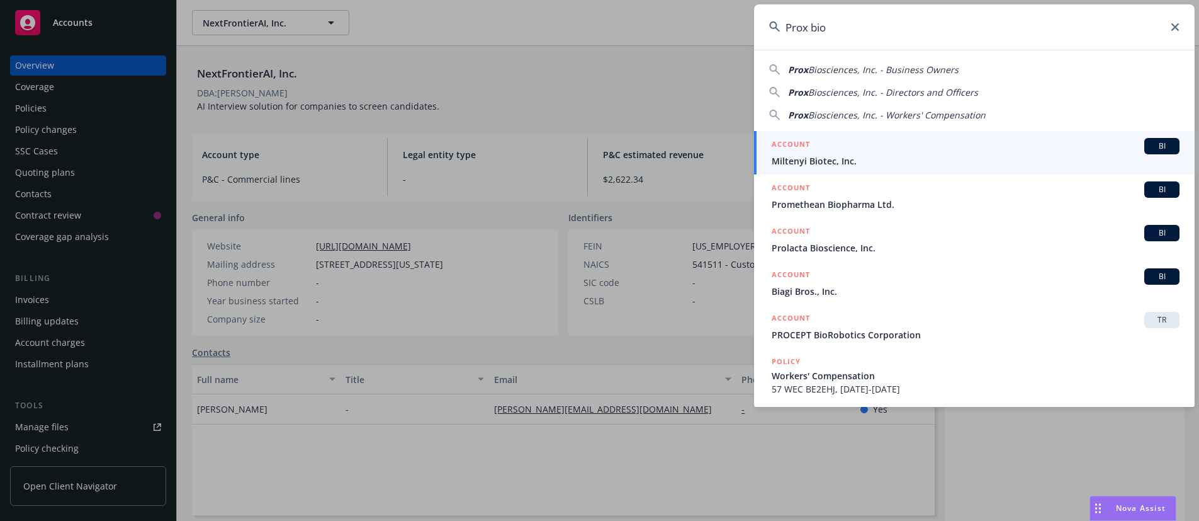
click at [897, 69] on span "Biosciences, Inc. - Business Owners" at bounding box center [883, 70] width 150 height 12
type input "Prox Biosciences, Inc. - Business Owners"
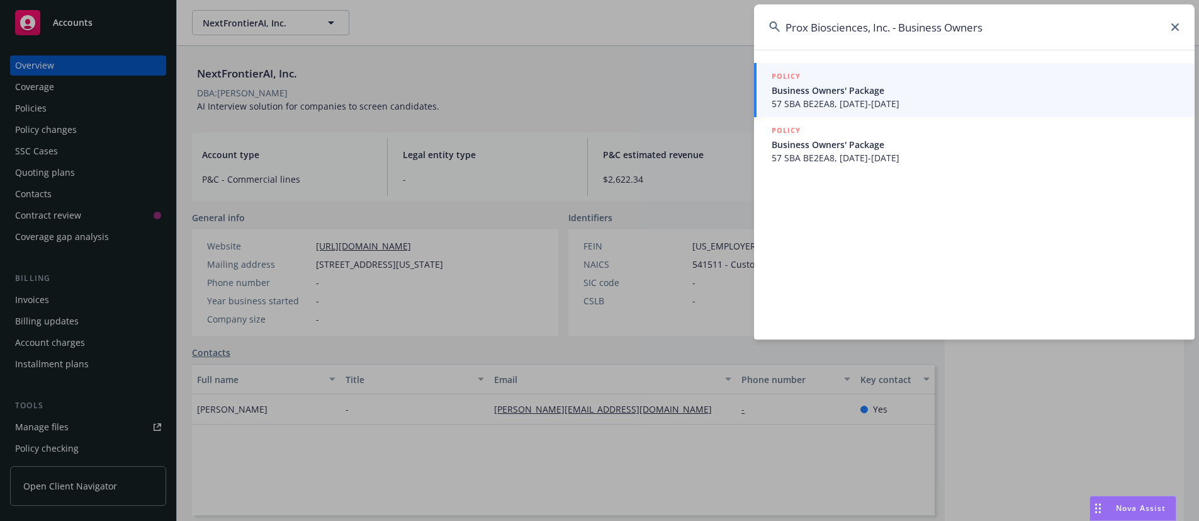
click at [843, 143] on span "Business Owners' Package" at bounding box center [976, 144] width 408 height 13
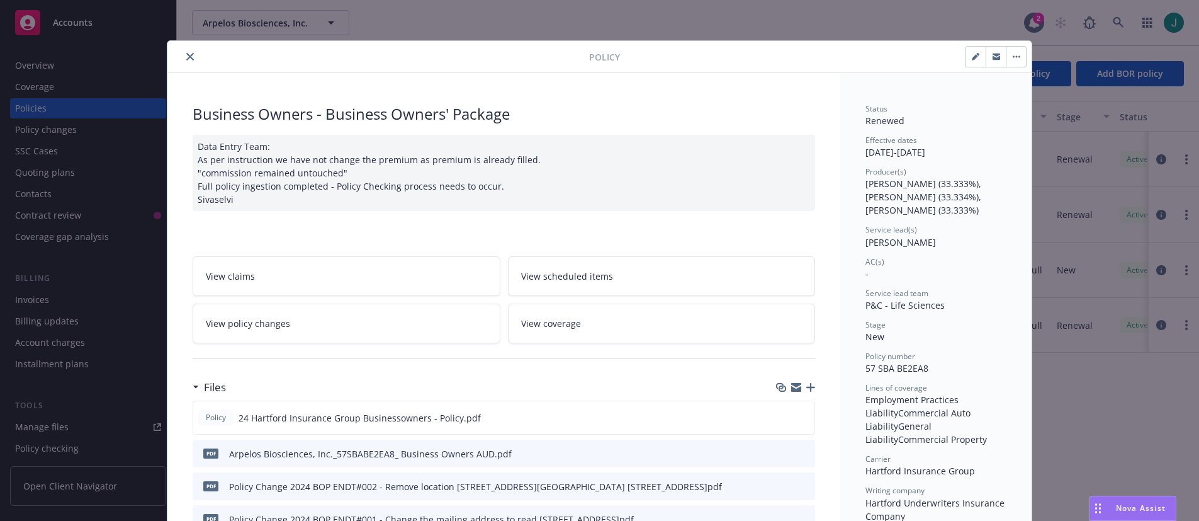
click at [190, 57] on button "close" at bounding box center [190, 56] width 15 height 15
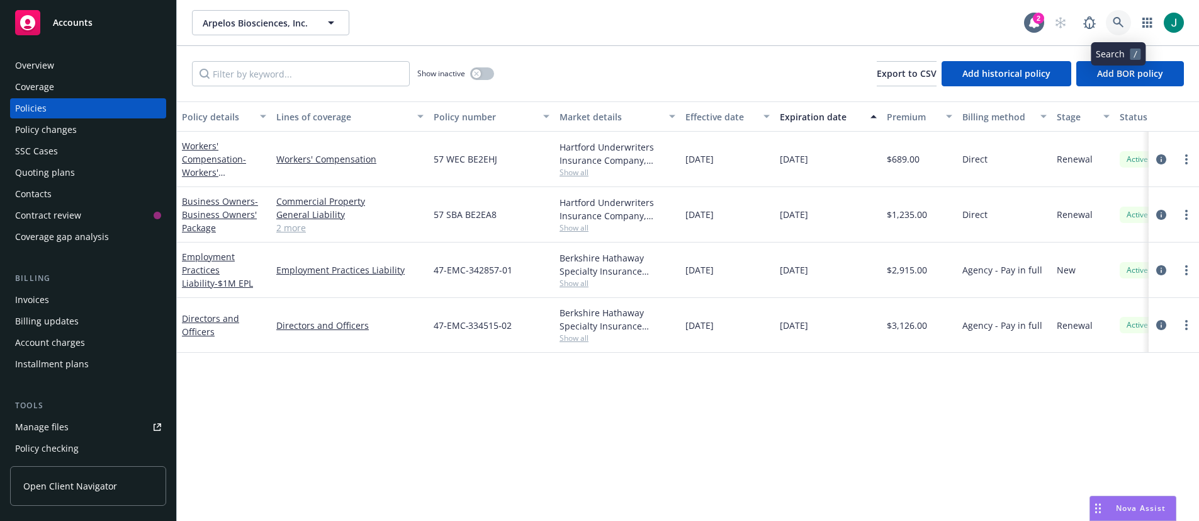
click at [1112, 14] on link at bounding box center [1118, 22] width 25 height 25
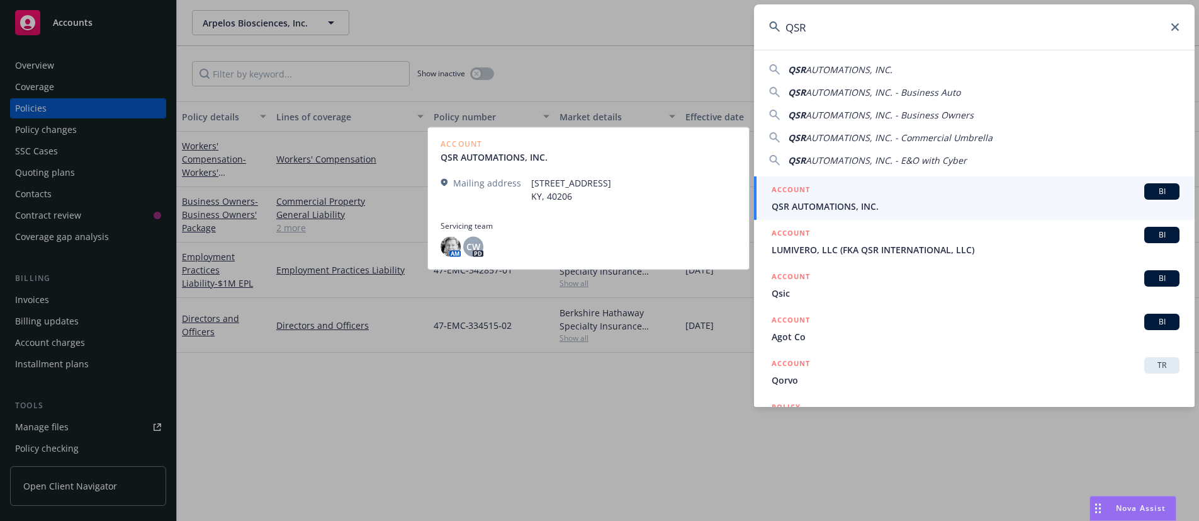
type input "QSR"
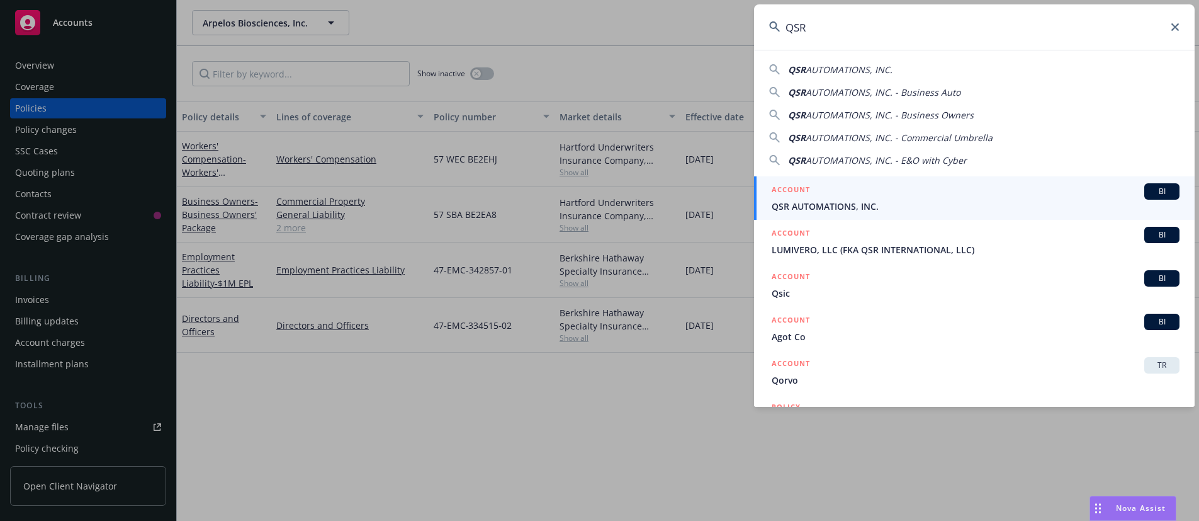
click at [866, 204] on span "QSR AUTOMATIONS, INC." at bounding box center [976, 206] width 408 height 13
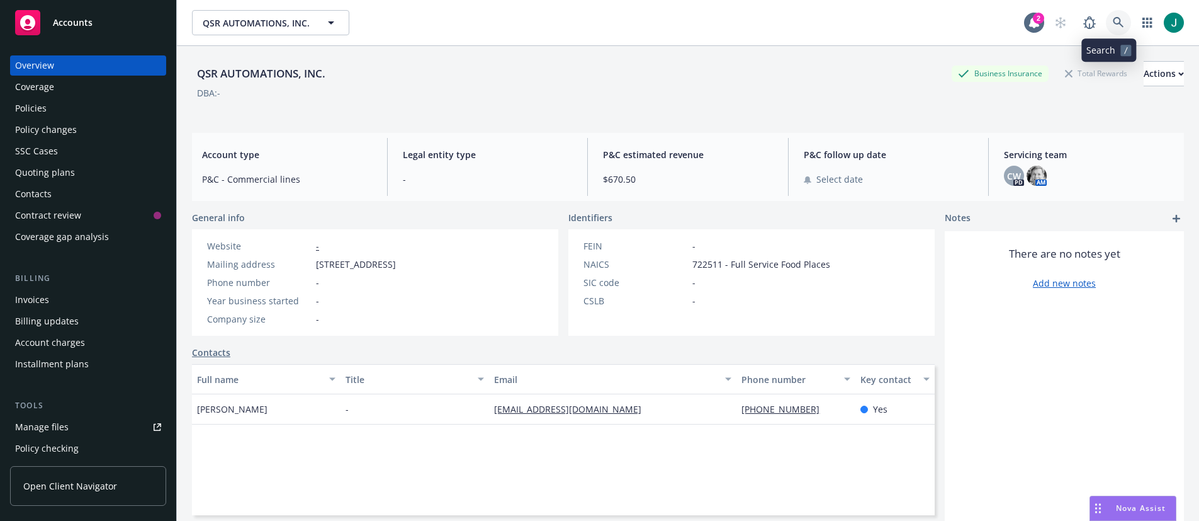
click at [1113, 21] on icon at bounding box center [1118, 22] width 11 height 11
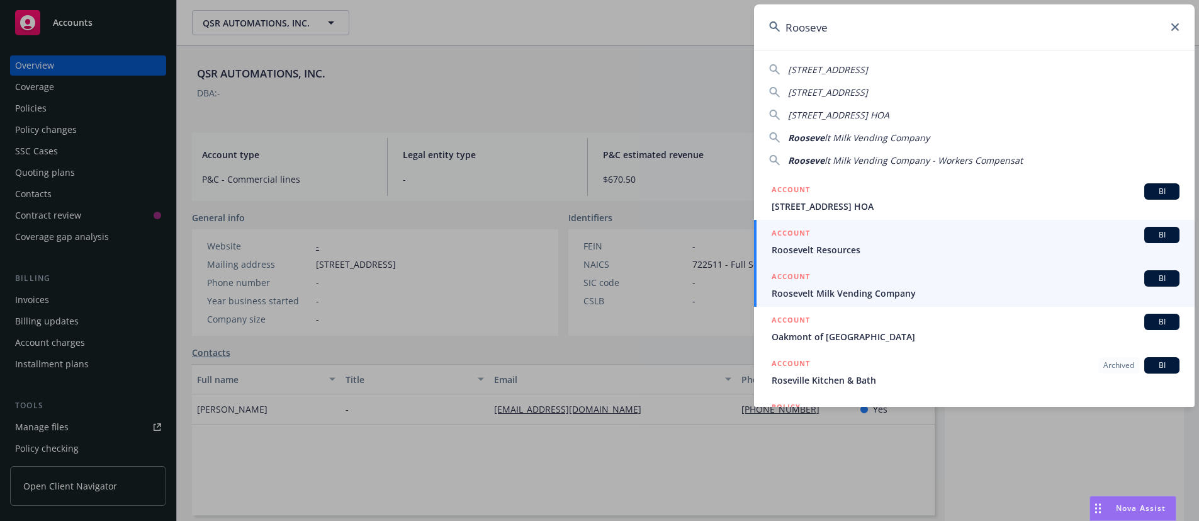
type input "Rooseve"
click at [857, 251] on span "Roosevelt Resources" at bounding box center [976, 249] width 408 height 13
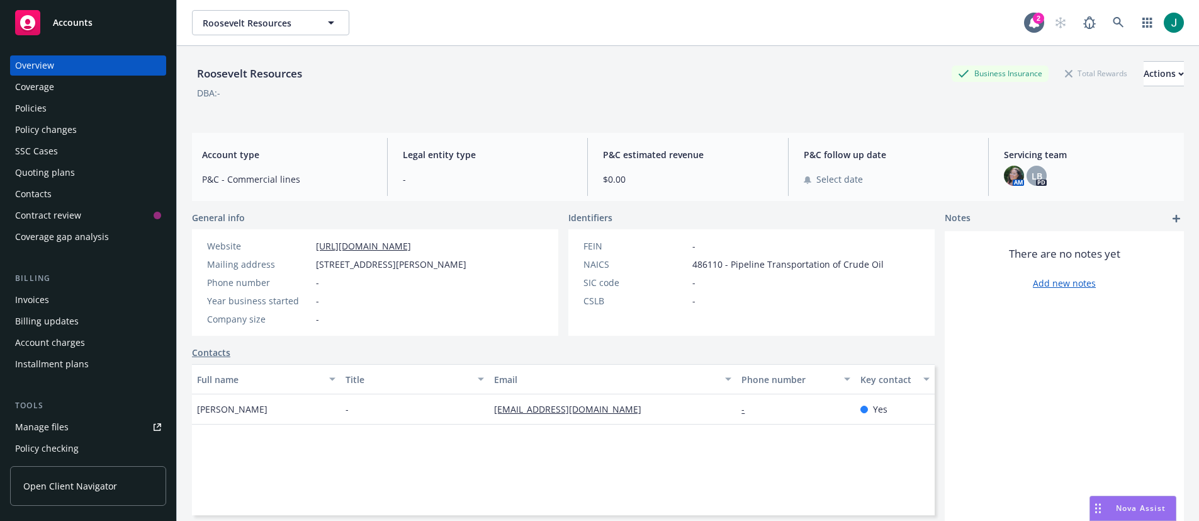
click at [64, 101] on div "Policies" at bounding box center [88, 108] width 146 height 20
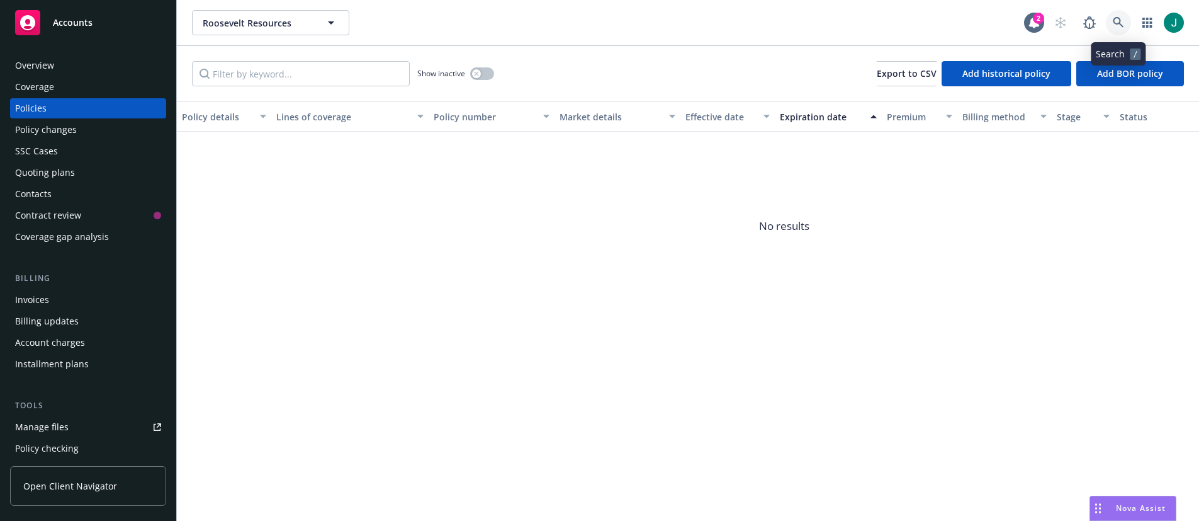
click at [1113, 17] on icon at bounding box center [1118, 22] width 11 height 11
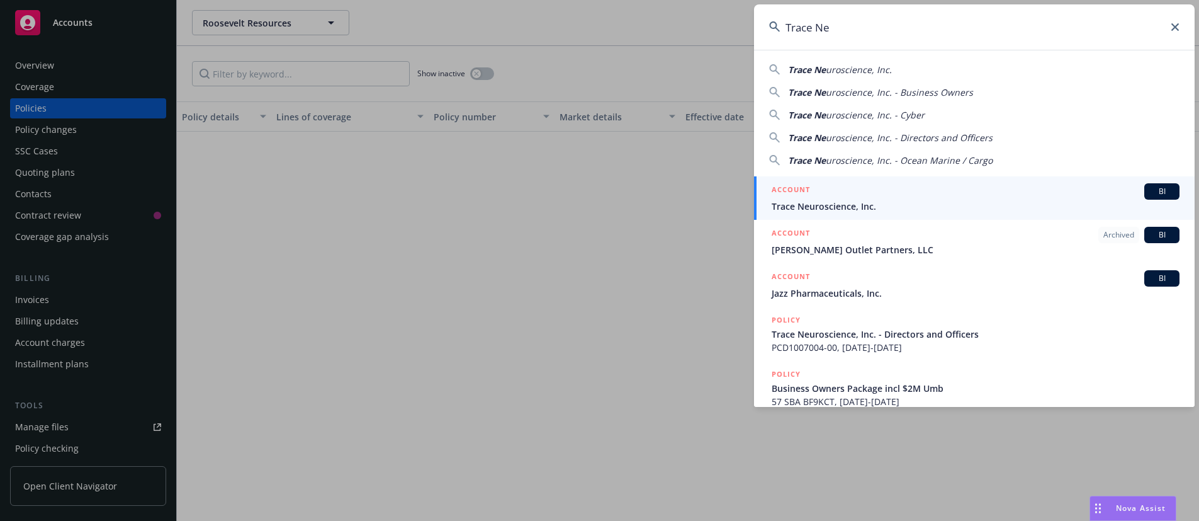
type input "Trace Ne"
click at [859, 201] on span "Trace Neuroscience, Inc." at bounding box center [976, 206] width 408 height 13
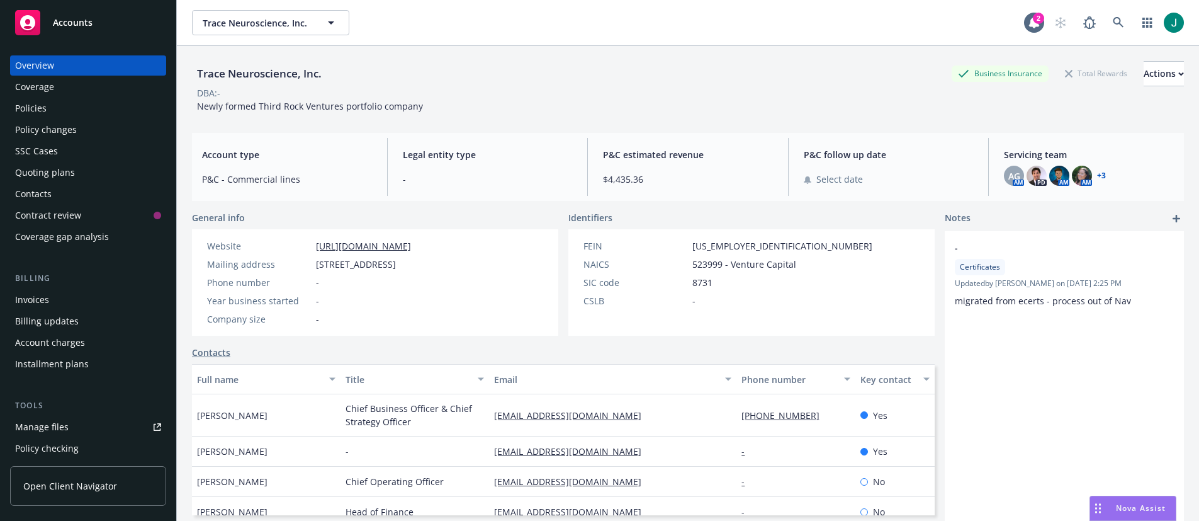
click at [61, 111] on div "Policies" at bounding box center [88, 108] width 146 height 20
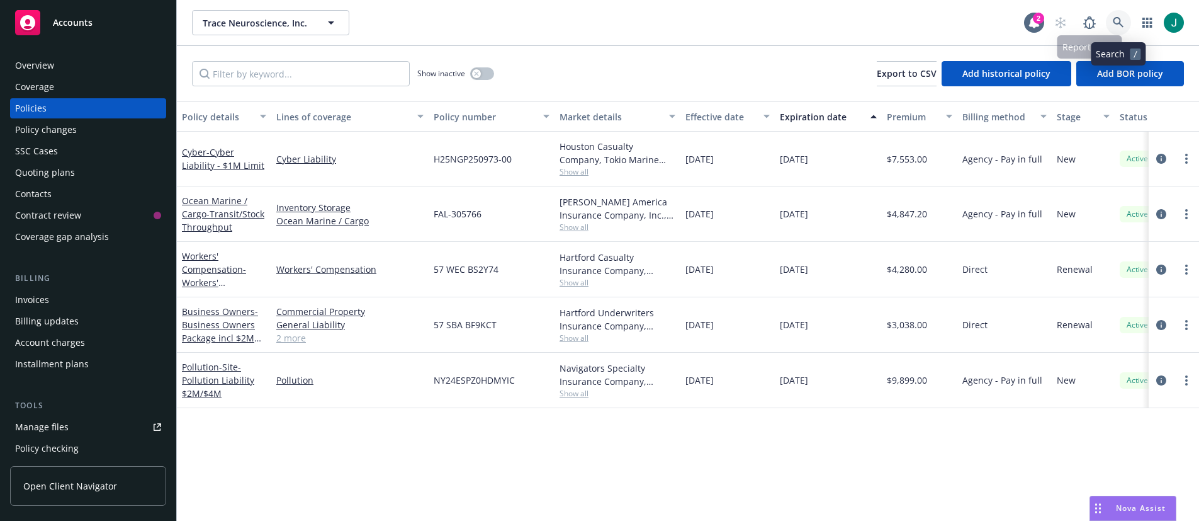
click at [1114, 23] on icon at bounding box center [1118, 22] width 11 height 11
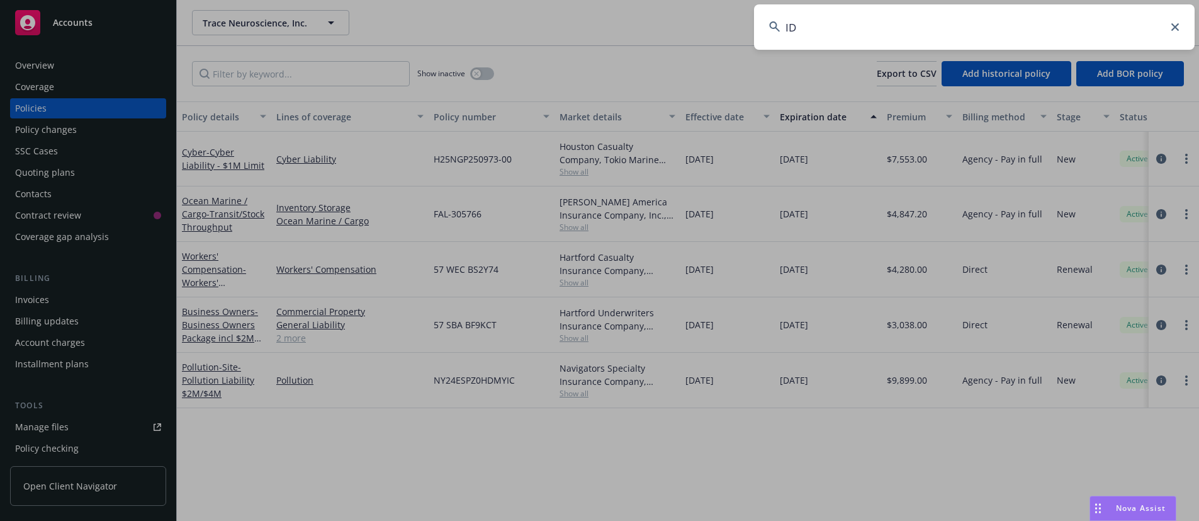
type input "IDX"
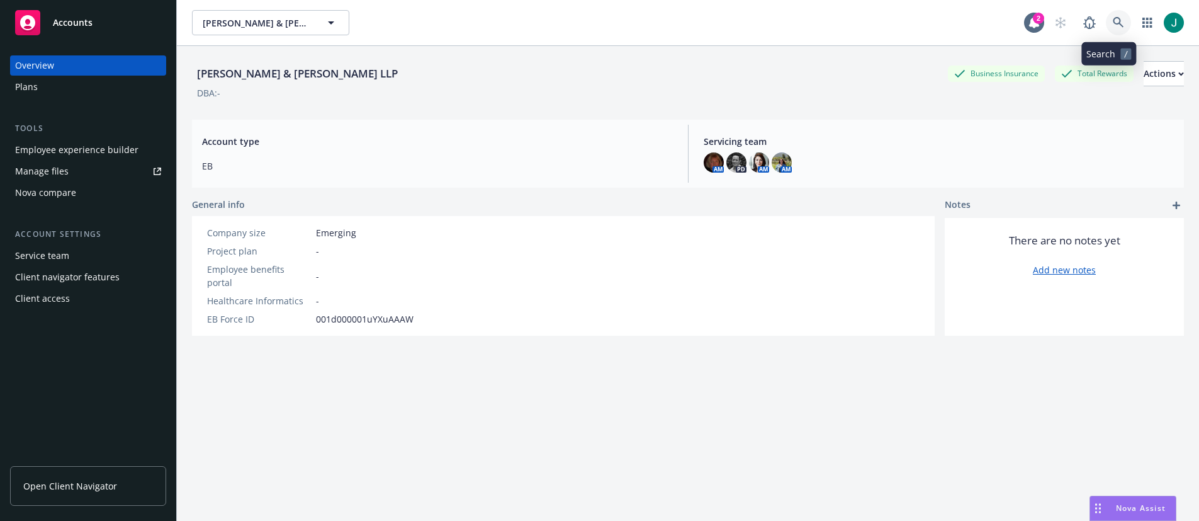
click at [1113, 23] on icon at bounding box center [1118, 22] width 11 height 11
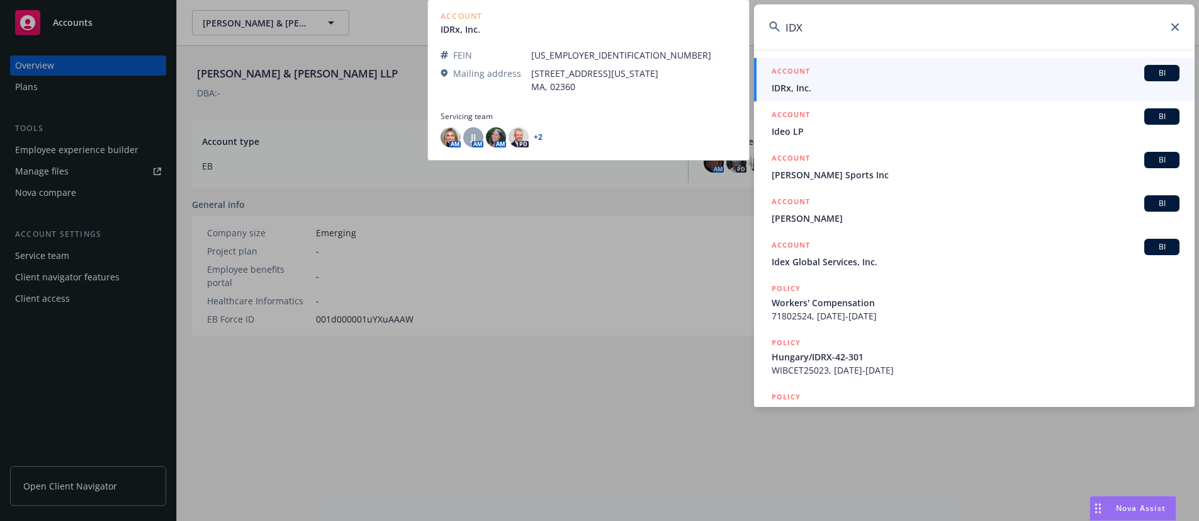
type input "IDX"
click at [822, 91] on span "IDRx, Inc." at bounding box center [976, 87] width 408 height 13
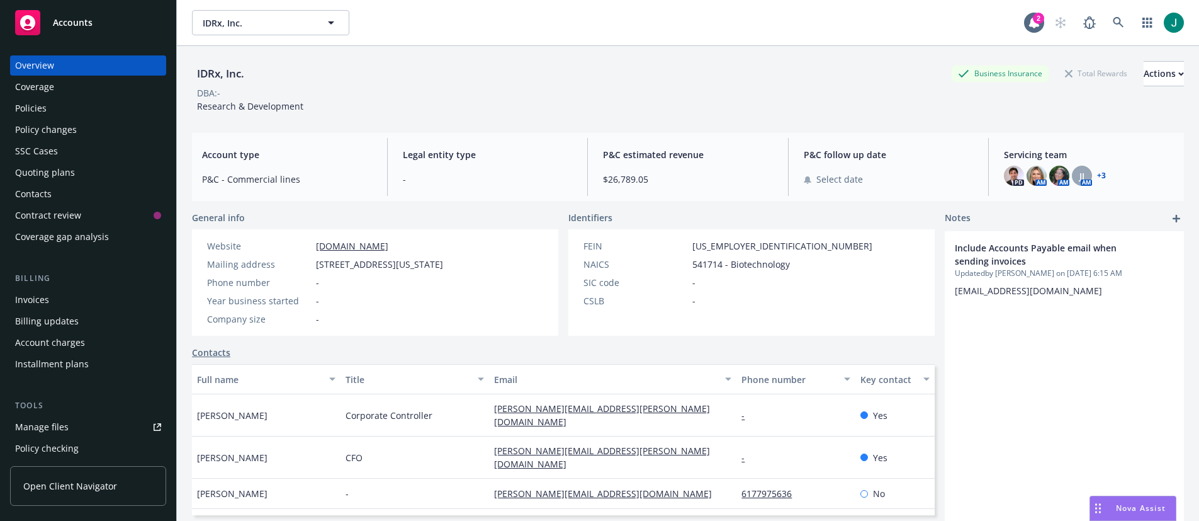
click at [48, 111] on div "Policies" at bounding box center [88, 108] width 146 height 20
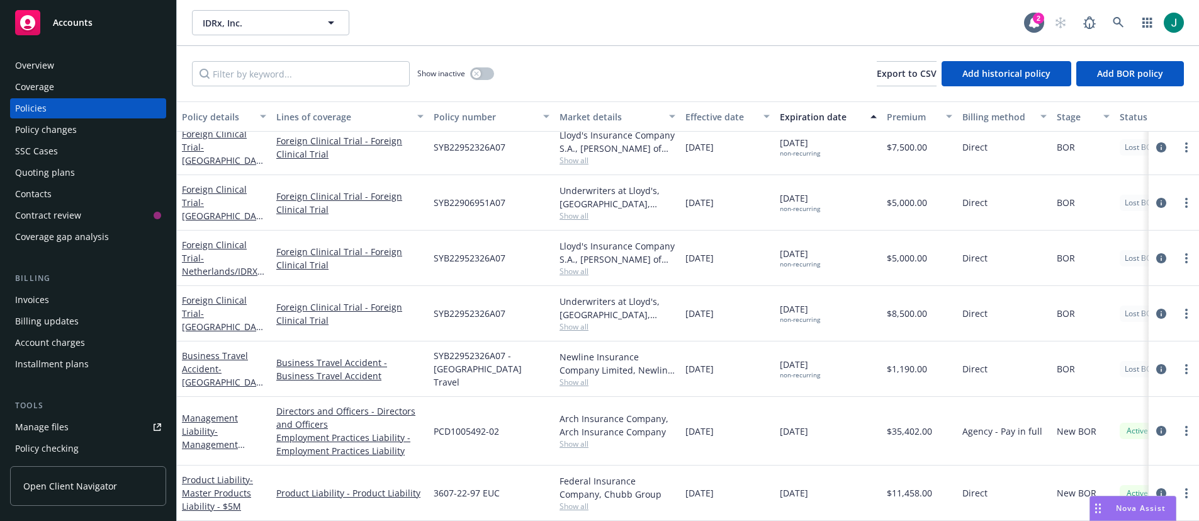
scroll to position [882, 0]
click at [1123, 20] on icon at bounding box center [1118, 22] width 11 height 11
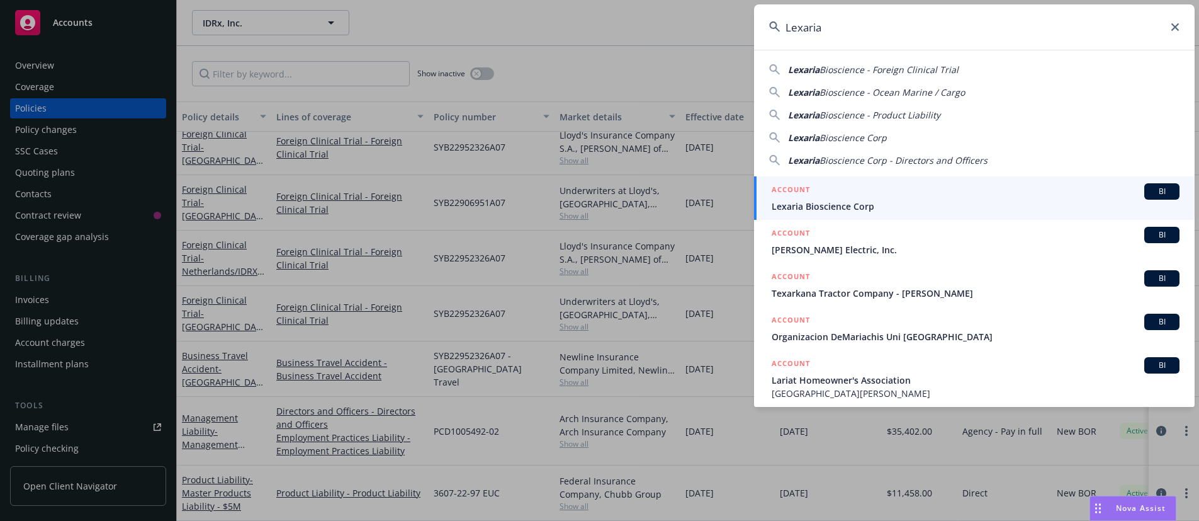
type input "Lexaria"
click at [854, 200] on span "Lexaria Bioscience Corp" at bounding box center [976, 206] width 408 height 13
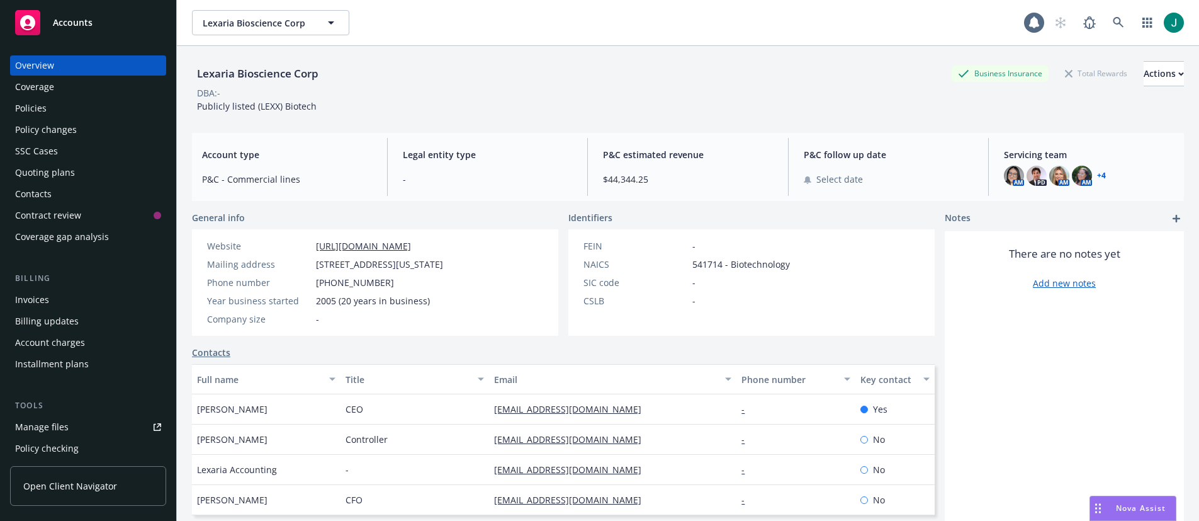
click at [35, 110] on div "Policies" at bounding box center [30, 108] width 31 height 20
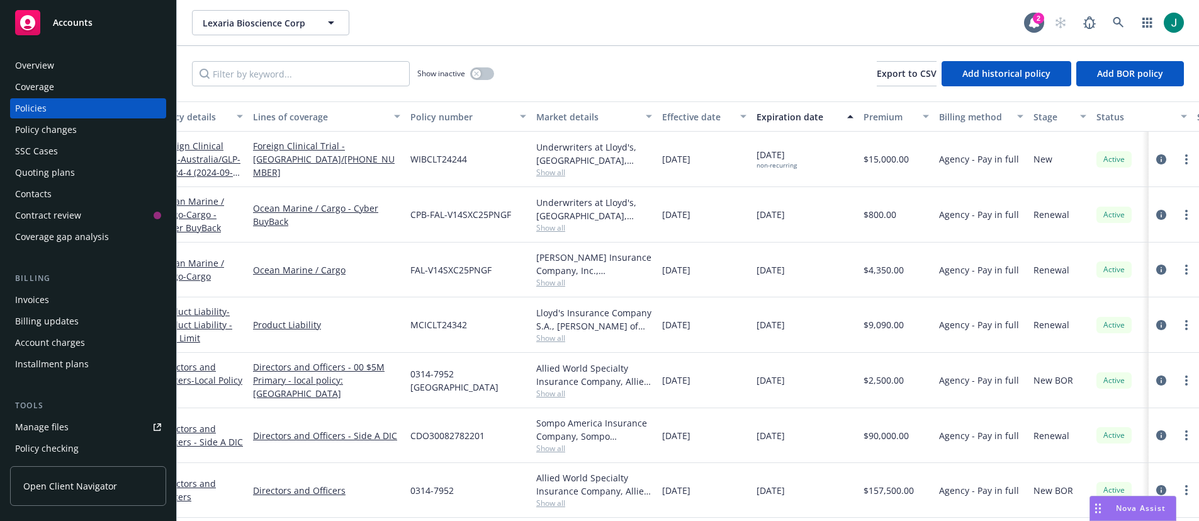
scroll to position [6, 0]
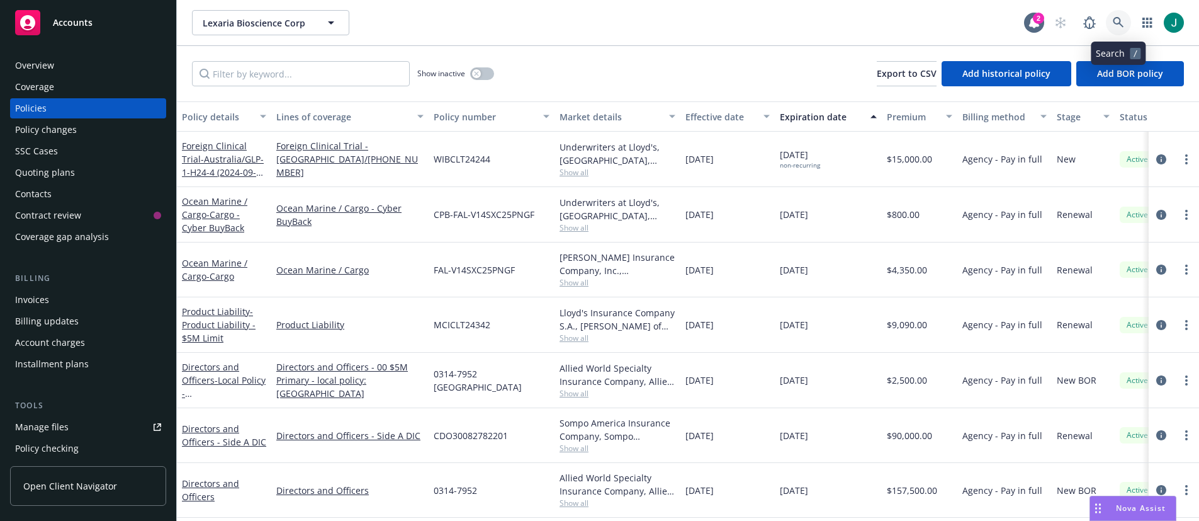
click at [1117, 22] on icon at bounding box center [1118, 22] width 11 height 11
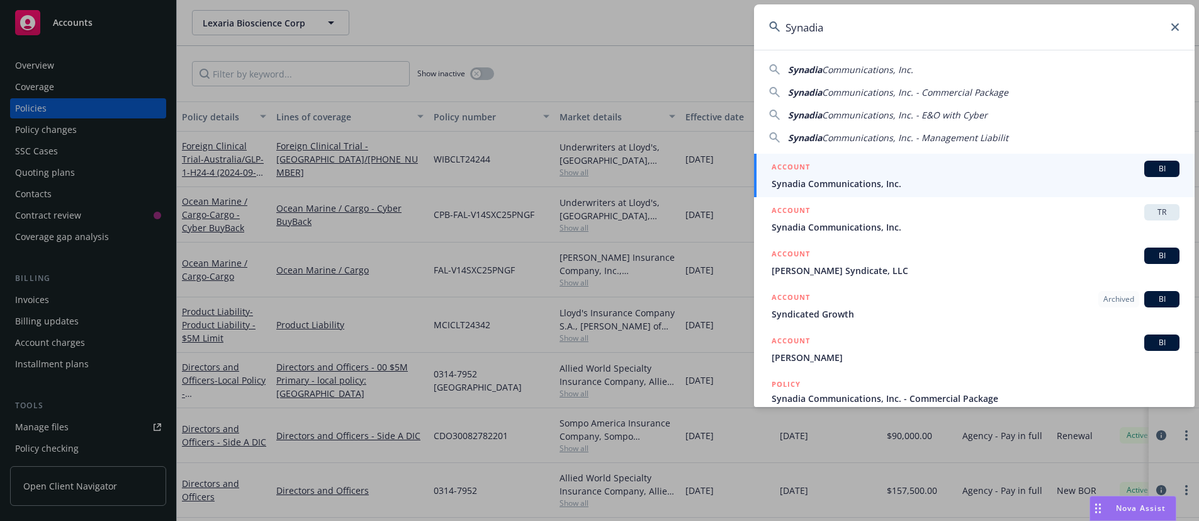
type input "Synadia"
click at [880, 179] on span "Synadia Communications, Inc." at bounding box center [976, 183] width 408 height 13
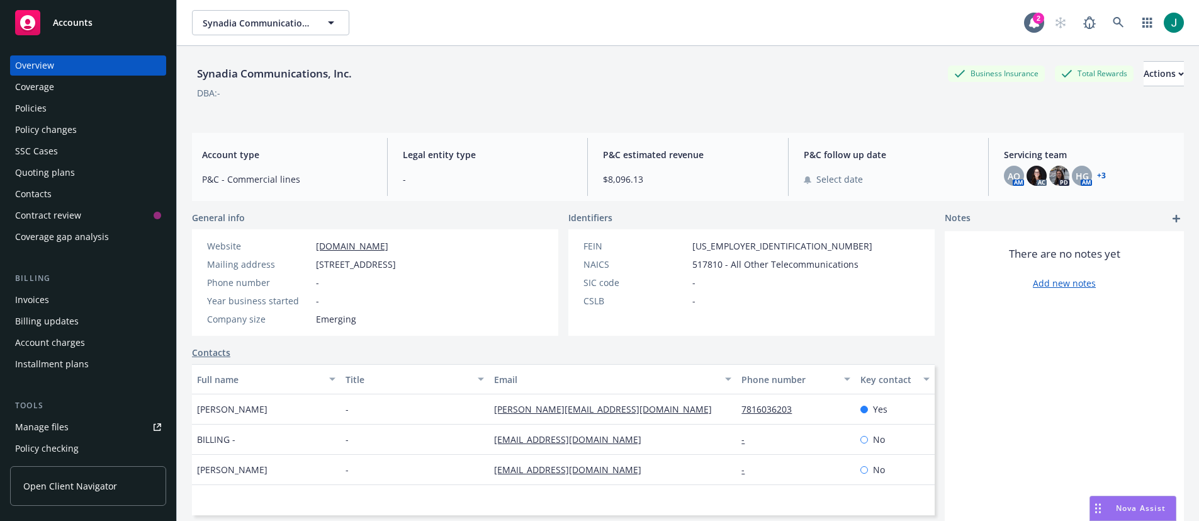
click at [45, 111] on div "Policies" at bounding box center [30, 108] width 31 height 20
